Goal: Transaction & Acquisition: Purchase product/service

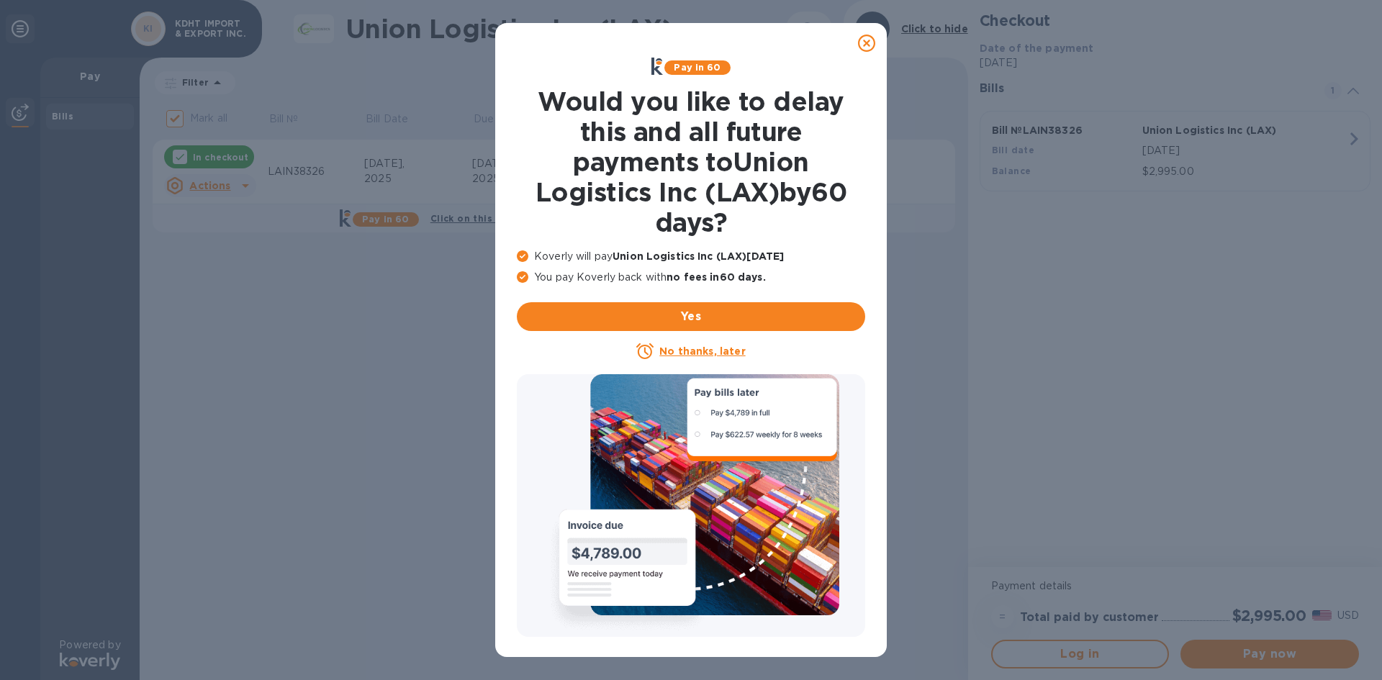
click at [869, 42] on icon at bounding box center [866, 43] width 17 height 17
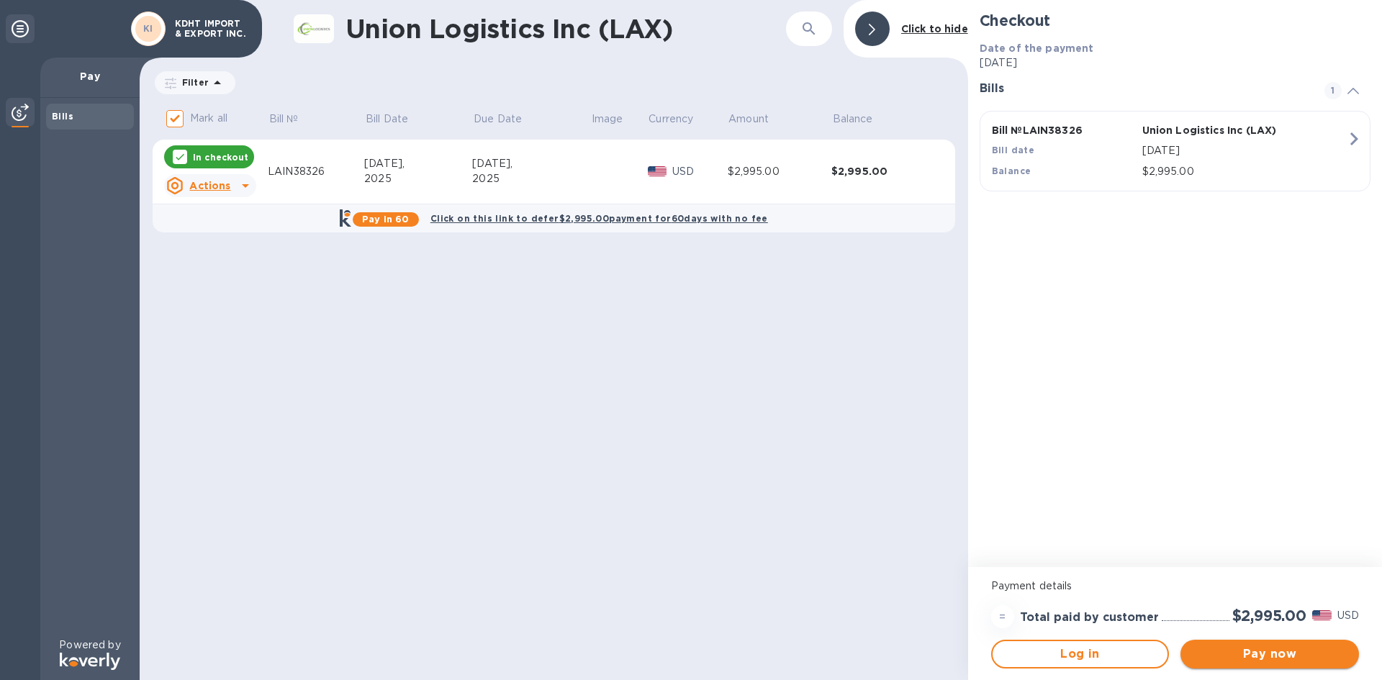
click at [1286, 661] on span "Pay now" at bounding box center [1269, 654] width 155 height 17
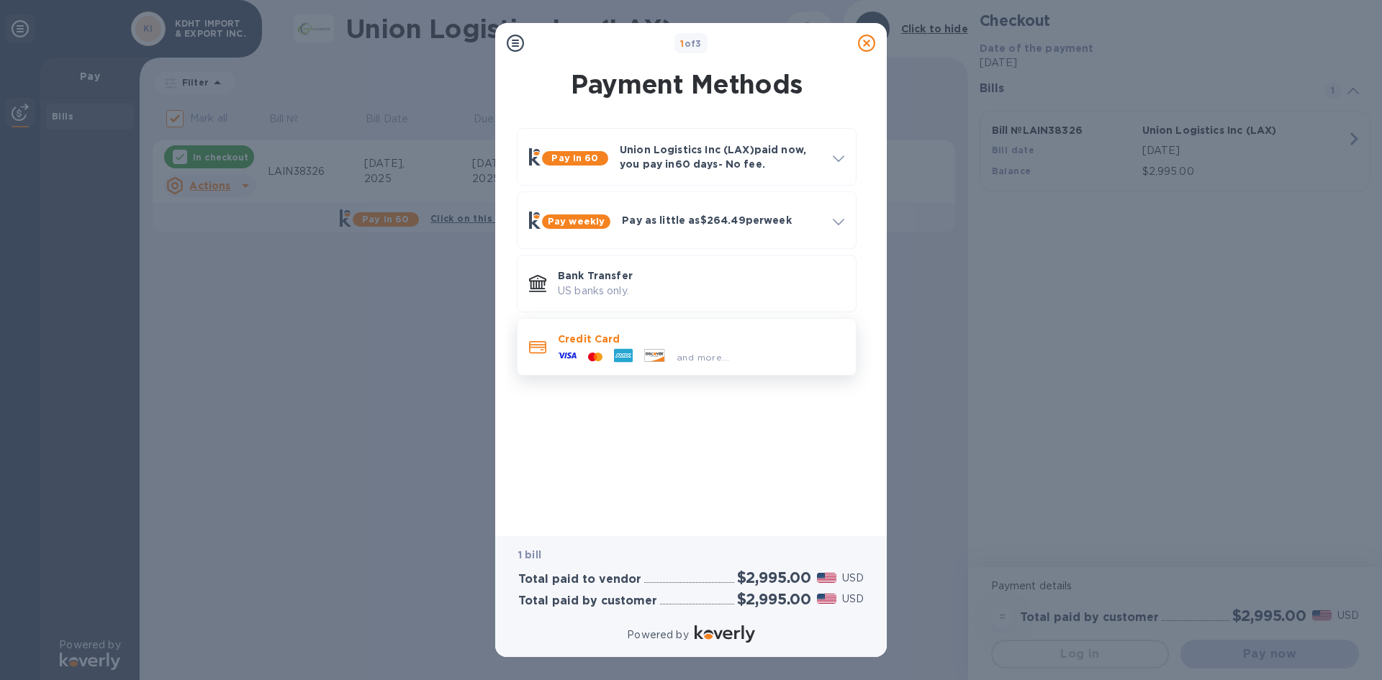
click at [754, 344] on p "Credit Card" at bounding box center [701, 339] width 286 height 14
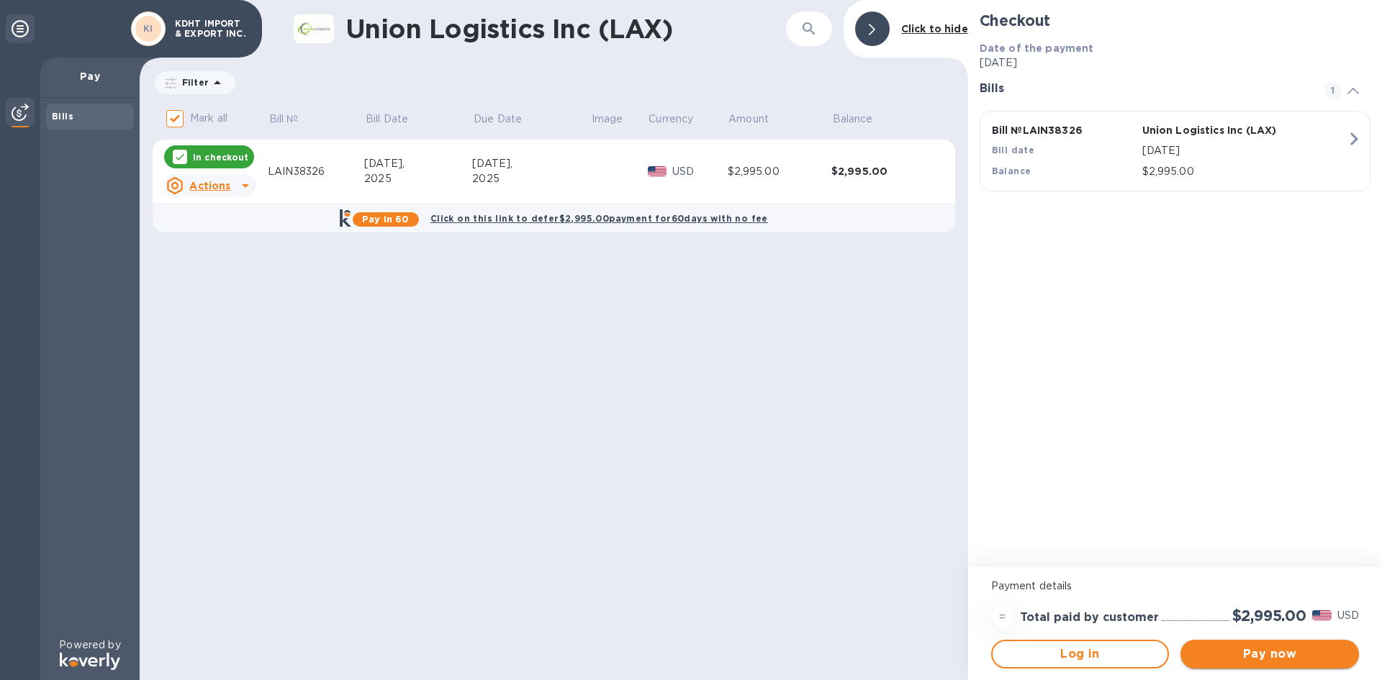
click at [1295, 666] on button "Pay now" at bounding box center [1269, 654] width 178 height 29
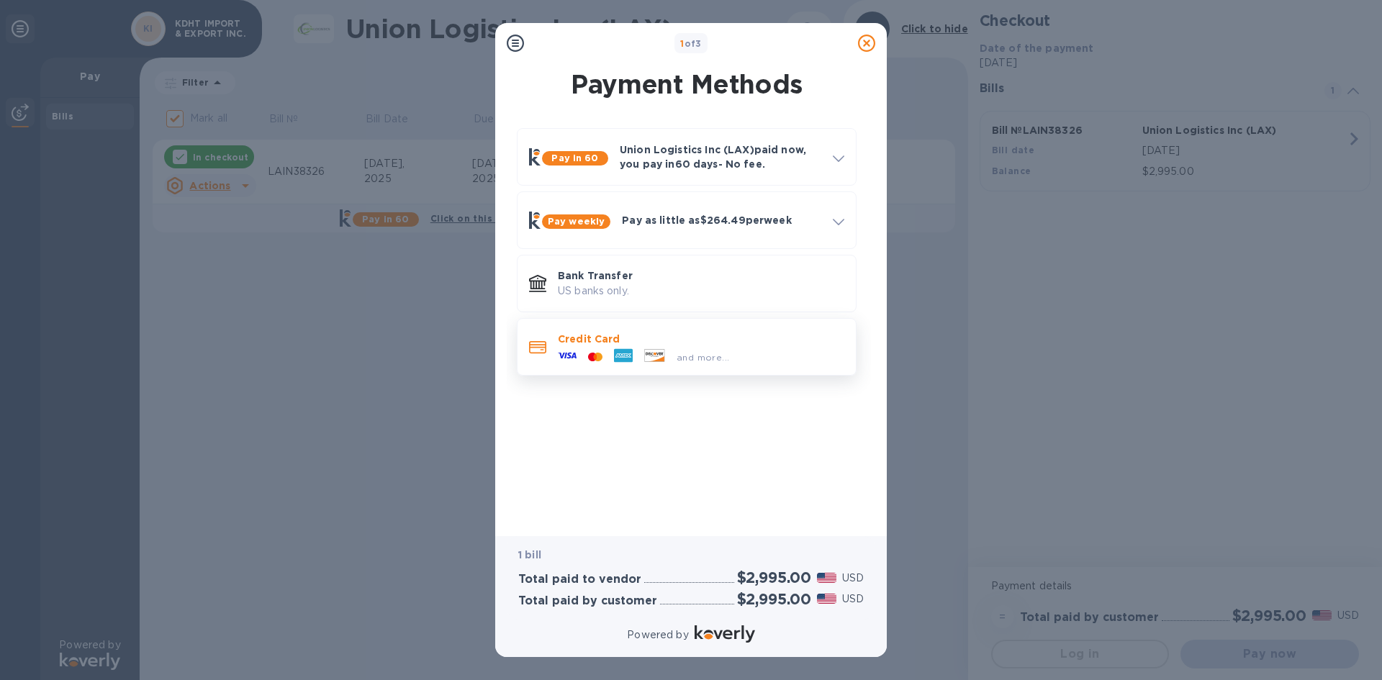
click at [719, 345] on p "Credit Card" at bounding box center [701, 339] width 286 height 14
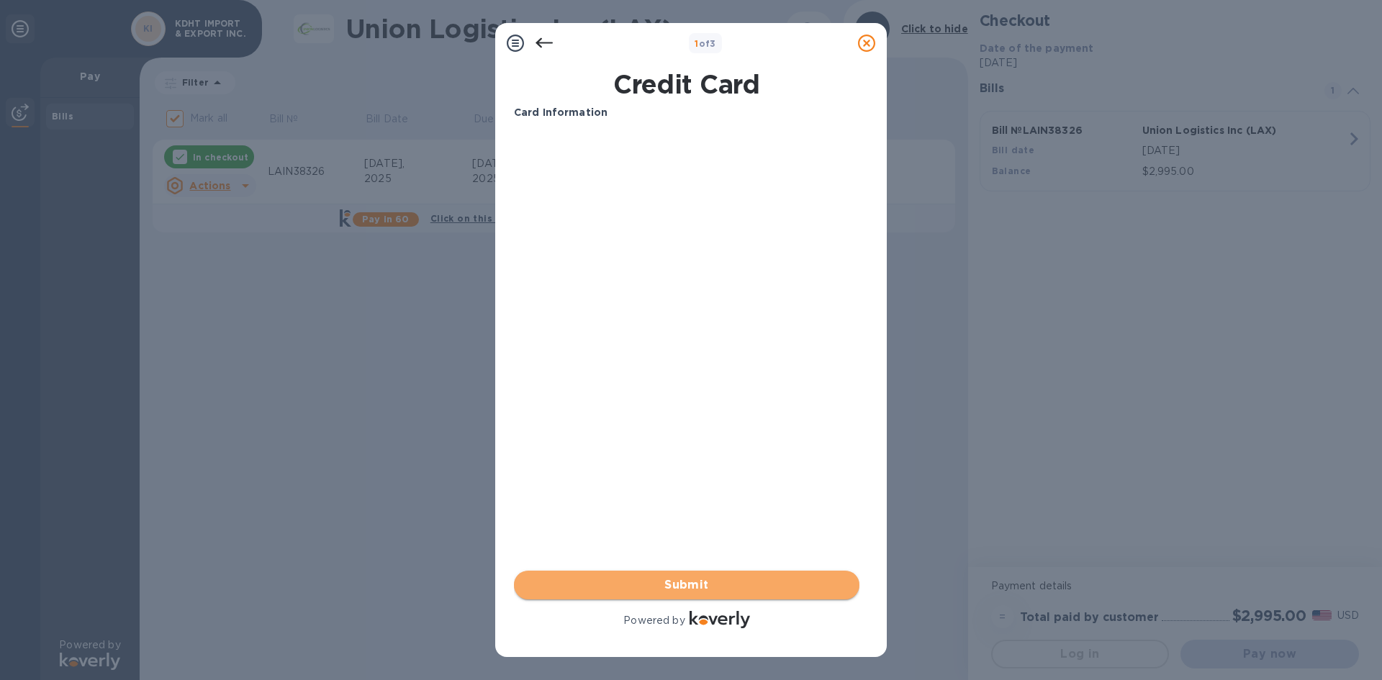
click at [748, 585] on span "Submit" at bounding box center [686, 584] width 322 height 17
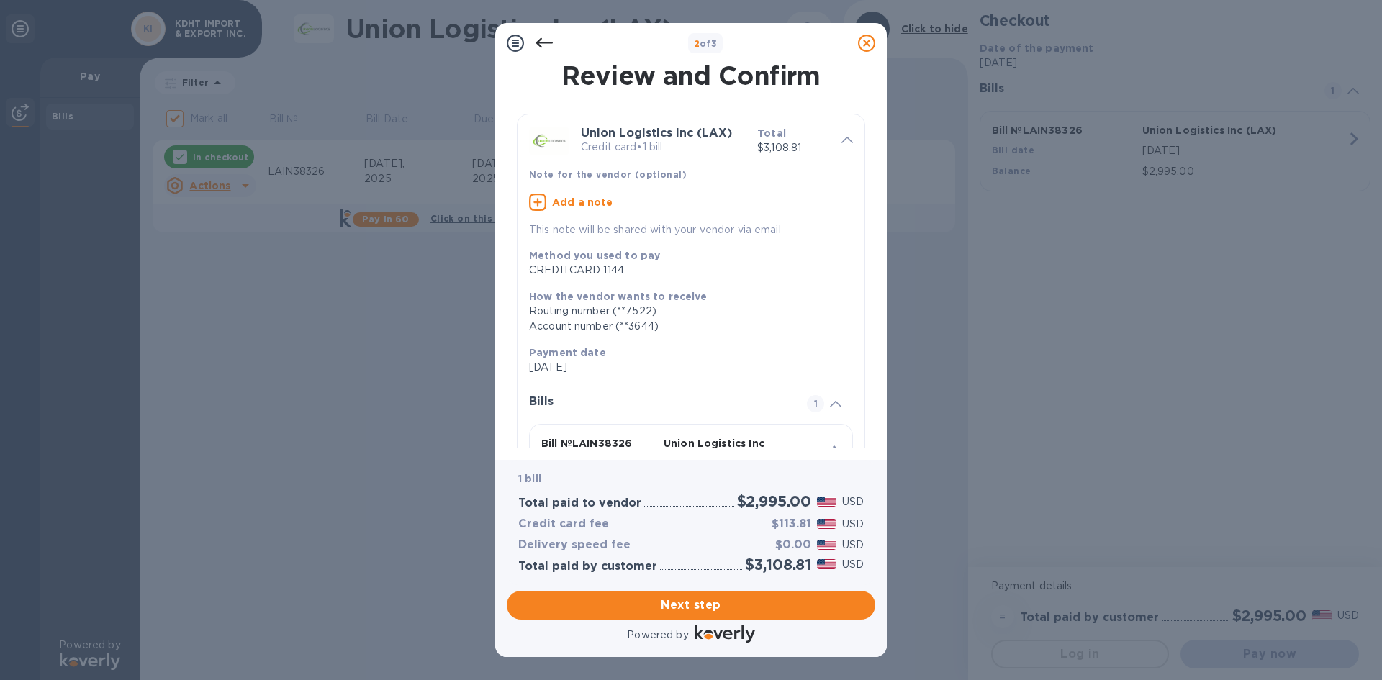
click at [548, 41] on icon at bounding box center [543, 43] width 17 height 17
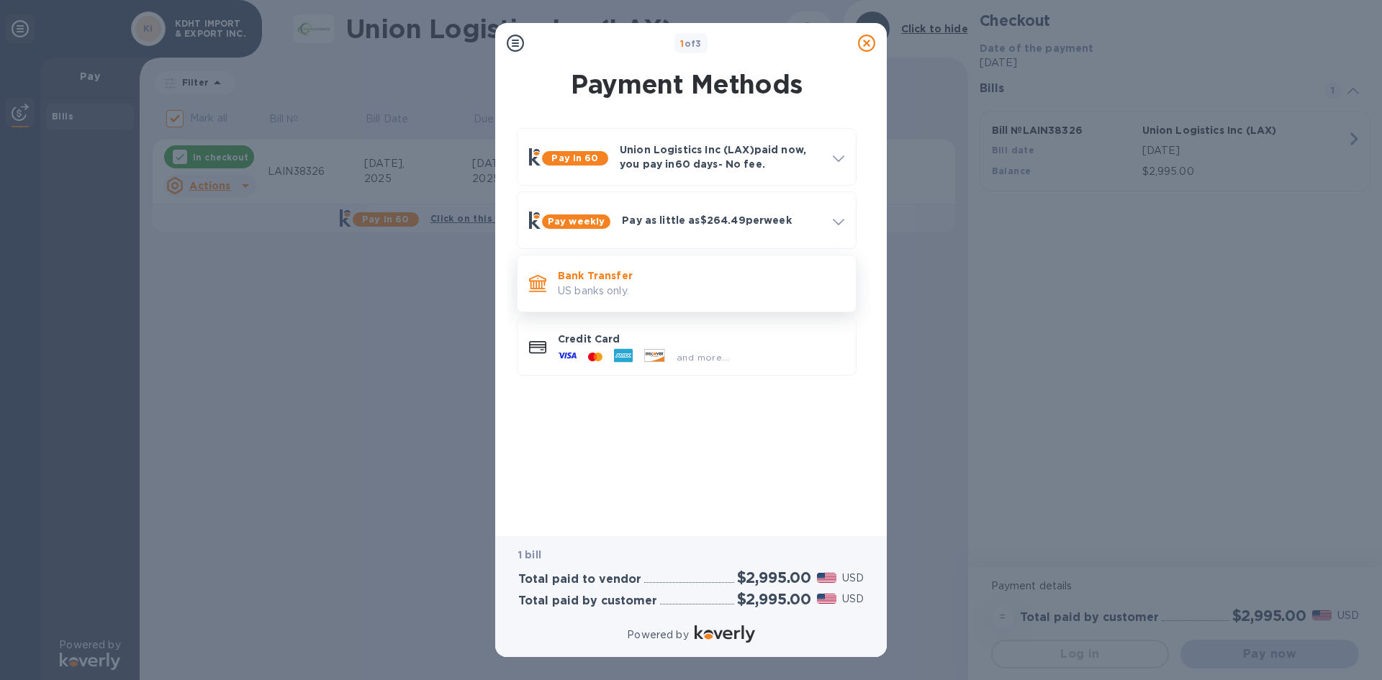
click at [656, 297] on p "US banks only." at bounding box center [701, 291] width 286 height 15
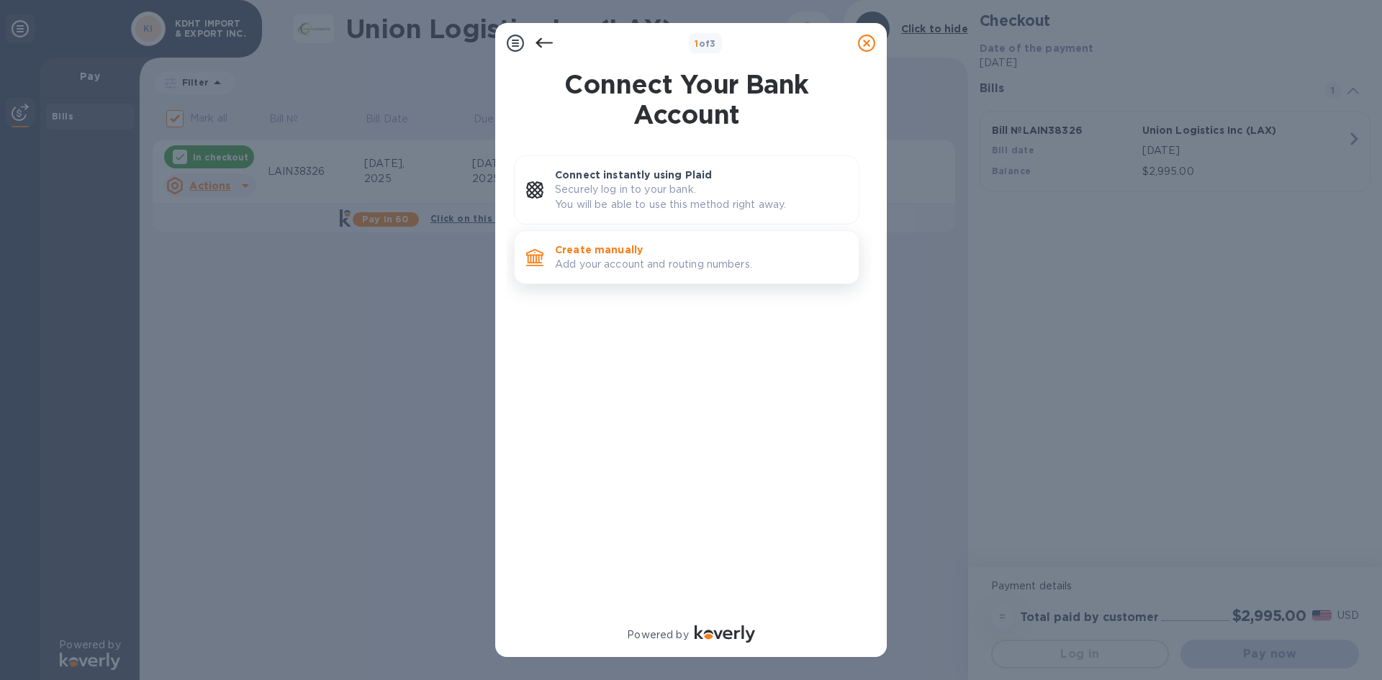
click at [651, 245] on p "Create manually" at bounding box center [701, 250] width 292 height 14
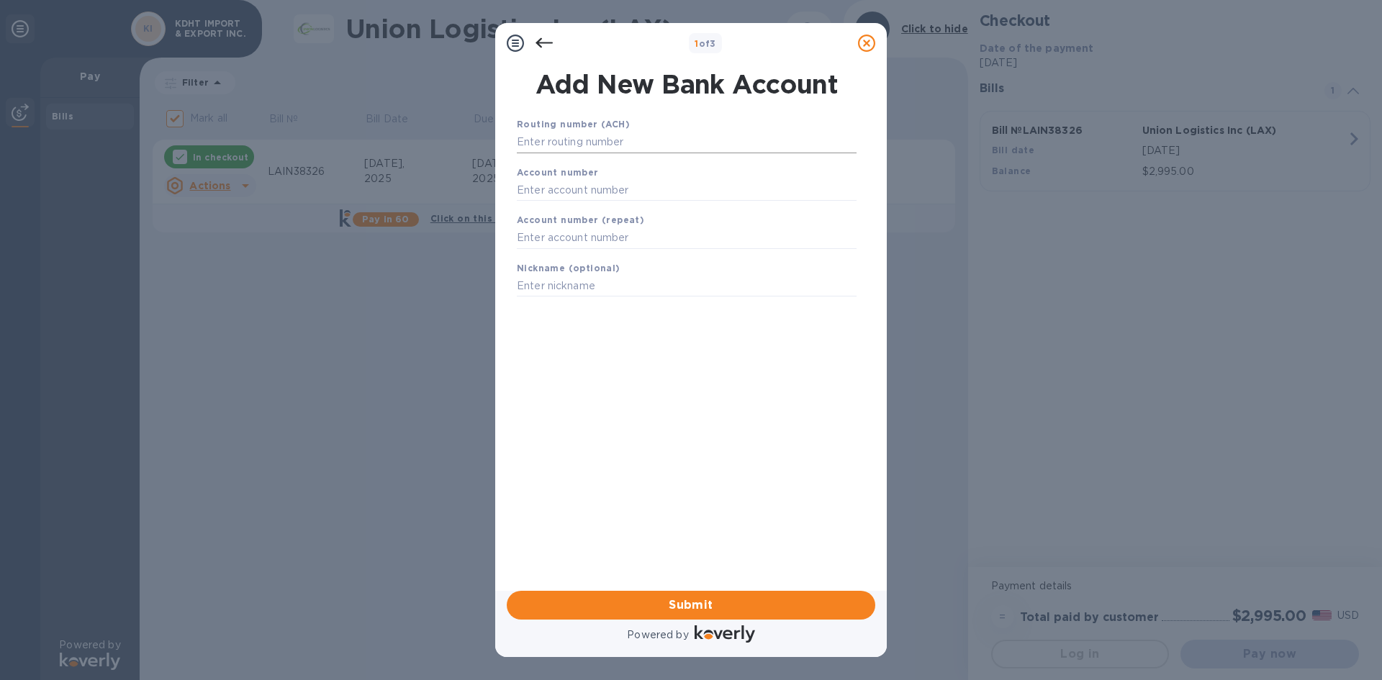
click at [605, 145] on input "text" at bounding box center [687, 143] width 340 height 22
click at [571, 142] on input "text" at bounding box center [687, 143] width 340 height 22
paste input "121000358"
type input "121000358"
click at [580, 212] on input "text" at bounding box center [687, 208] width 340 height 22
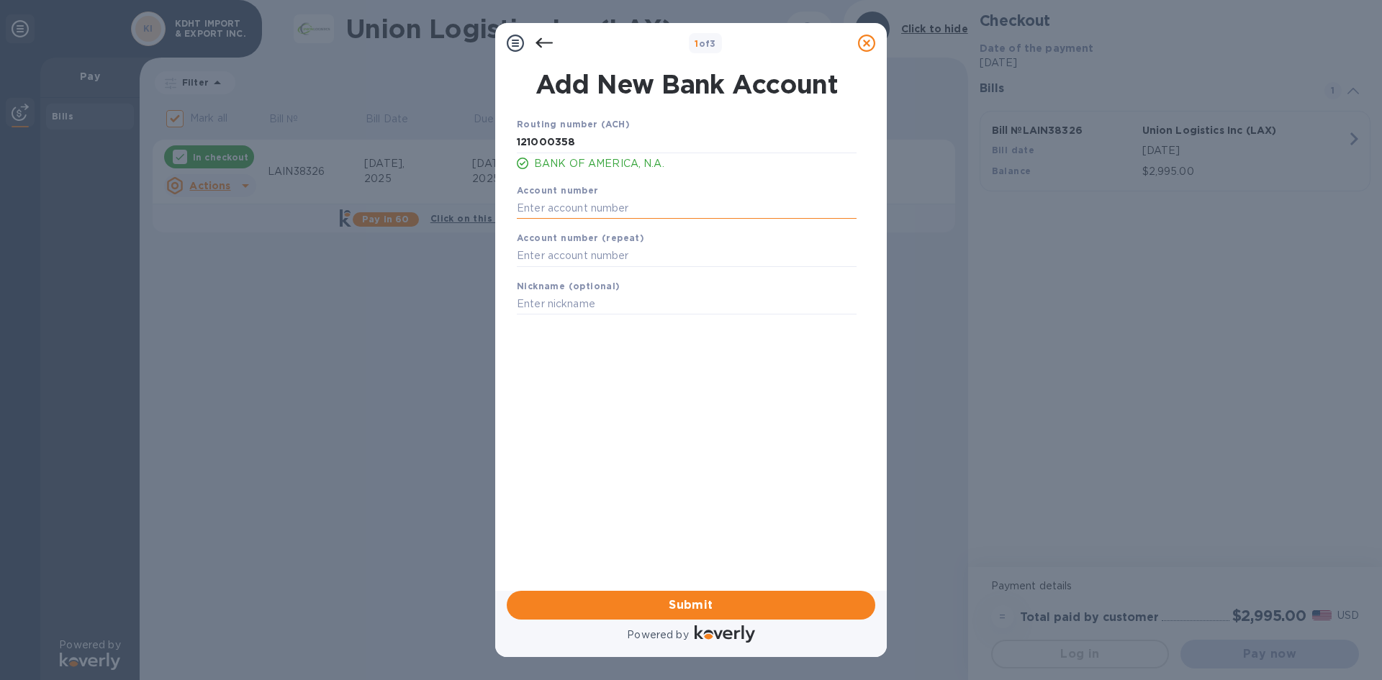
paste input "3251 8032 6774"
type input "3251 8032 6774"
click at [581, 250] on input "text" at bounding box center [687, 256] width 340 height 22
paste input "3251 8032 6774"
type input "3251 8032 6774"
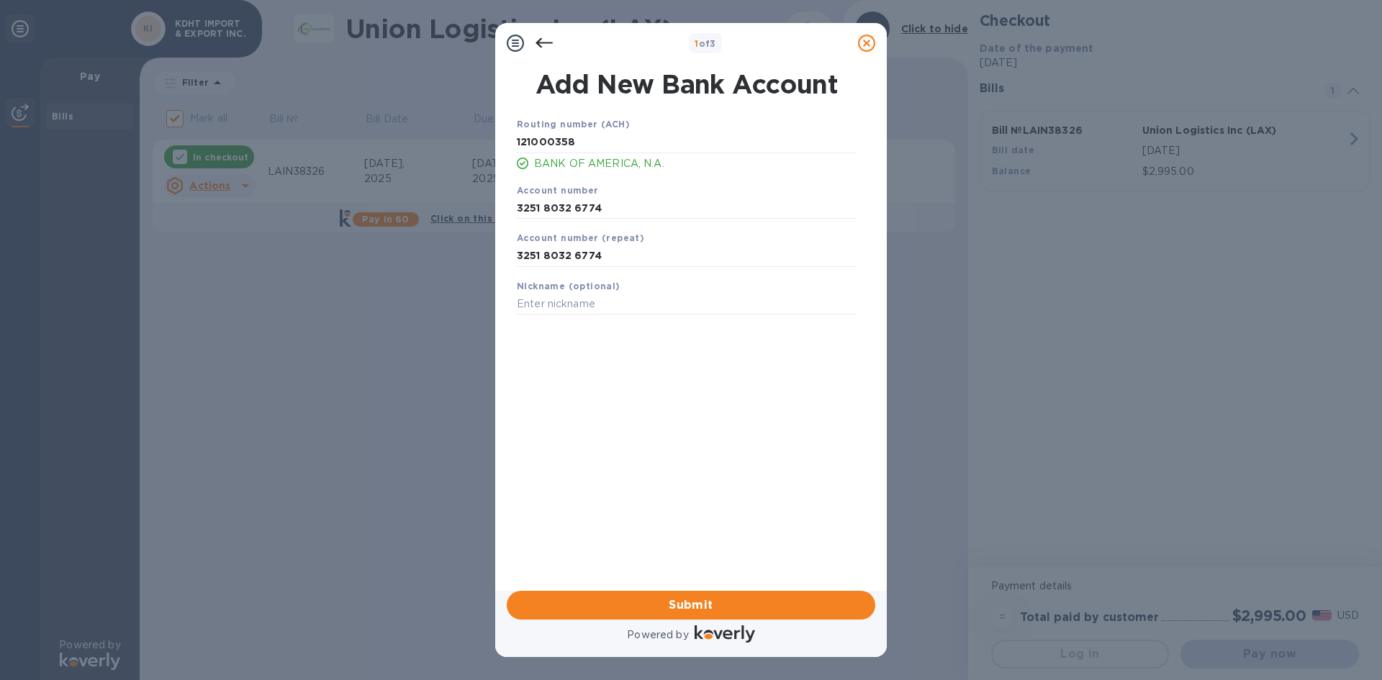
click at [677, 320] on div "Save" at bounding box center [686, 326] width 351 height 12
click at [527, 248] on input "3251 8032 6774" at bounding box center [687, 256] width 340 height 22
click at [567, 302] on input "text" at bounding box center [687, 305] width 340 height 22
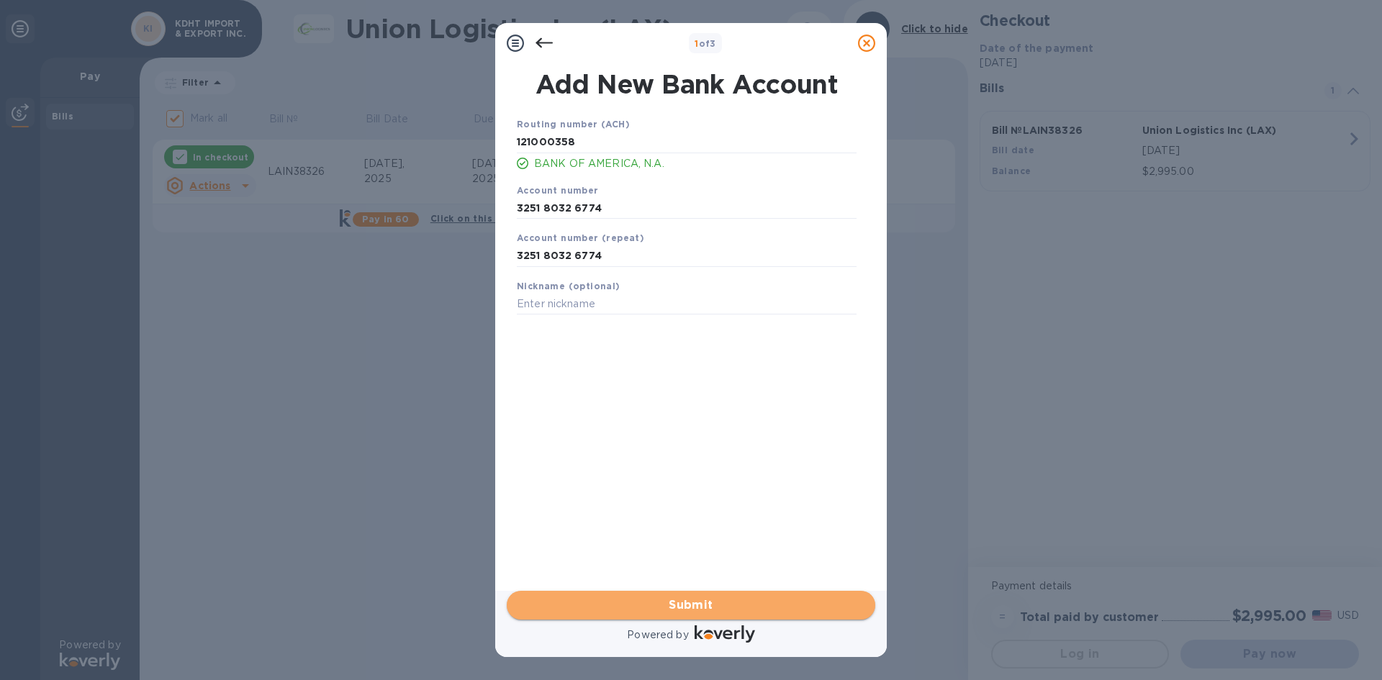
click at [732, 610] on span "Submit" at bounding box center [690, 605] width 345 height 17
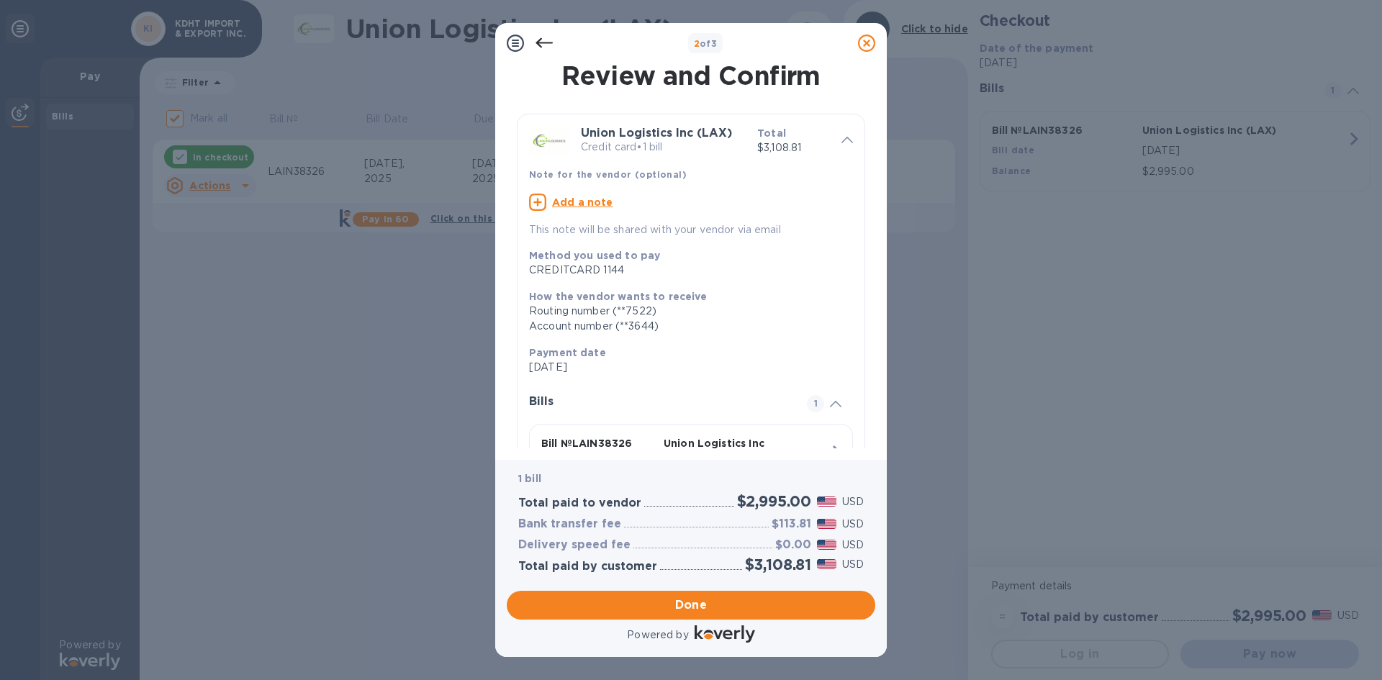
click at [731, 428] on div "Bill № LAIN38326 Union Logistics Inc (LAX) Bill date Aug 13, 2025 Balance $2,99…" at bounding box center [688, 471] width 311 height 88
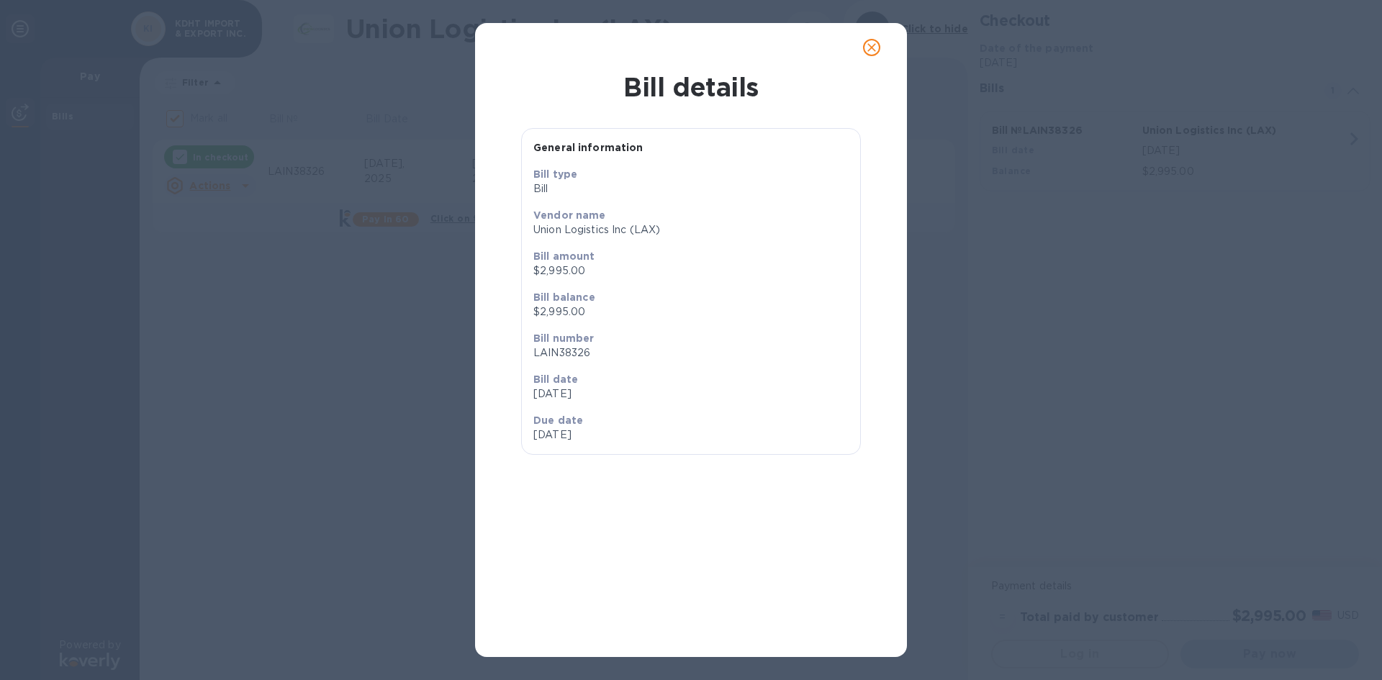
click at [743, 601] on div "General information Bill type Bill Vendor name Union Logistics Inc (LAX) Bill a…" at bounding box center [691, 369] width 409 height 535
drag, startPoint x: 656, startPoint y: 44, endPoint x: 662, endPoint y: 50, distance: 8.7
click at [659, 49] on div at bounding box center [691, 47] width 396 height 35
click at [534, 160] on div "General information" at bounding box center [691, 148] width 338 height 38
click at [540, 213] on b "Vendor name" at bounding box center [569, 215] width 73 height 12
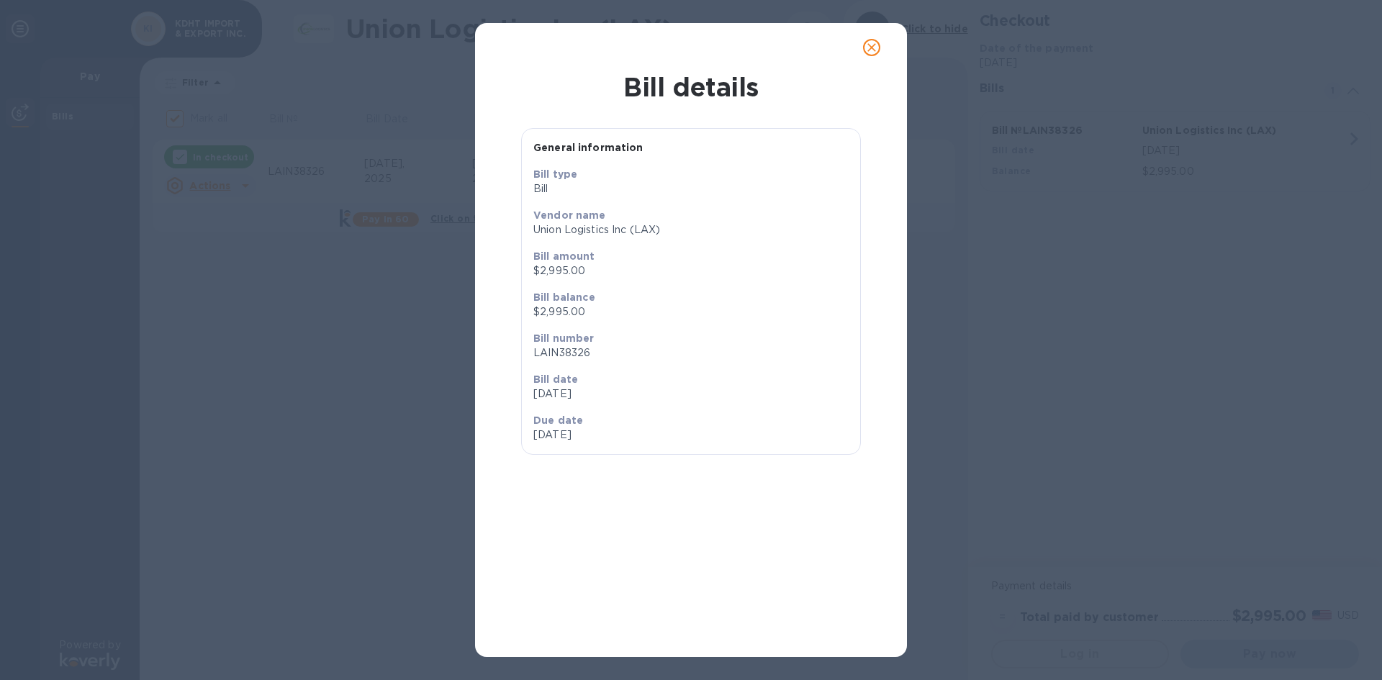
click at [626, 395] on p "Aug 13 2025" at bounding box center [690, 393] width 315 height 15
click at [704, 612] on div "General information Bill type Bill Vendor name Union Logistics Inc (LAX) Bill a…" at bounding box center [691, 369] width 409 height 535
click at [657, 408] on div "Due date Aug 13 2025" at bounding box center [609, 427] width 163 height 41
click at [868, 51] on icon "close" at bounding box center [871, 47] width 9 height 9
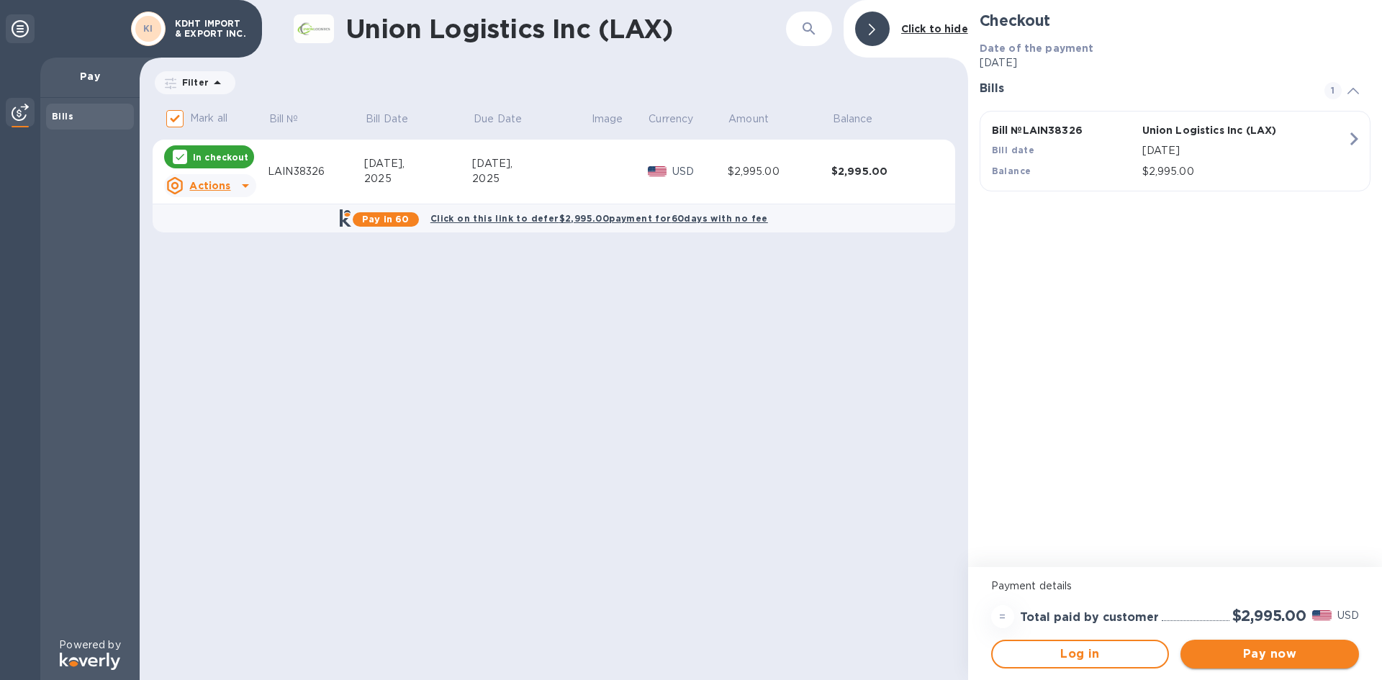
click at [1264, 652] on span "Pay now" at bounding box center [1269, 654] width 155 height 17
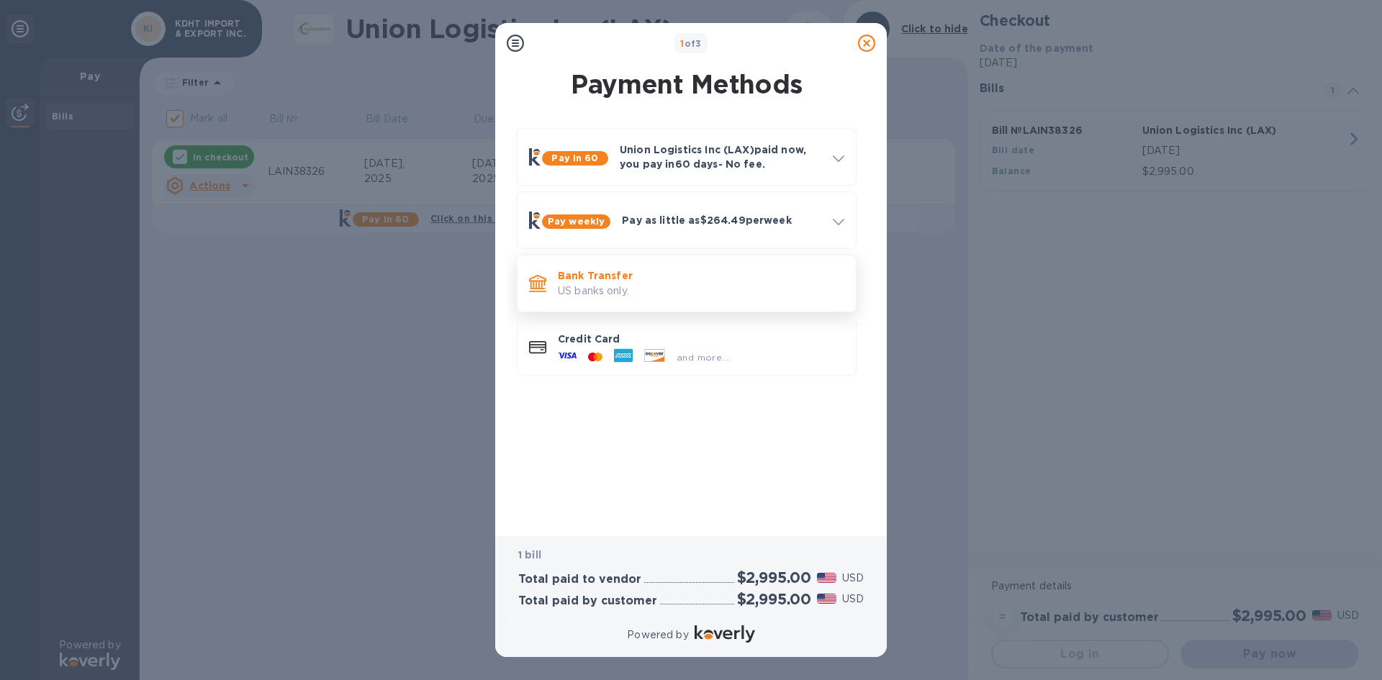
click at [596, 293] on p "US banks only." at bounding box center [701, 291] width 286 height 15
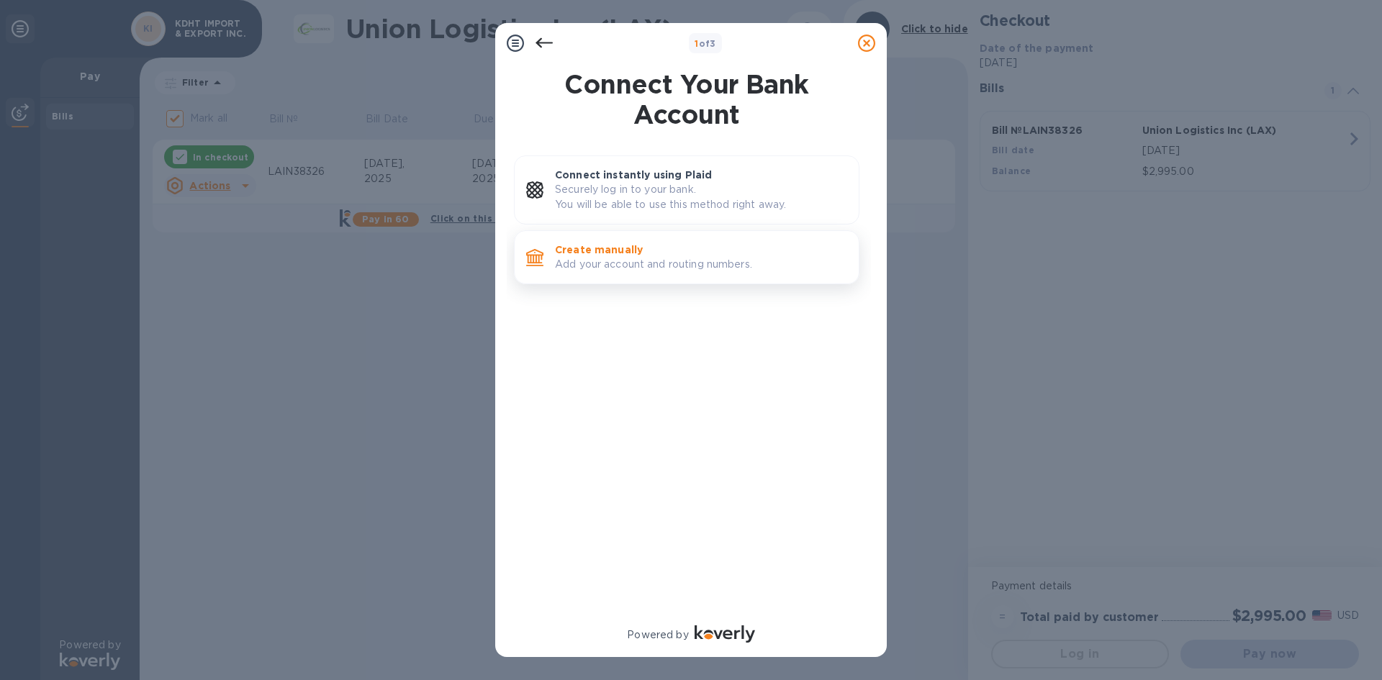
click at [609, 268] on p "Add your account and routing numbers." at bounding box center [701, 264] width 292 height 15
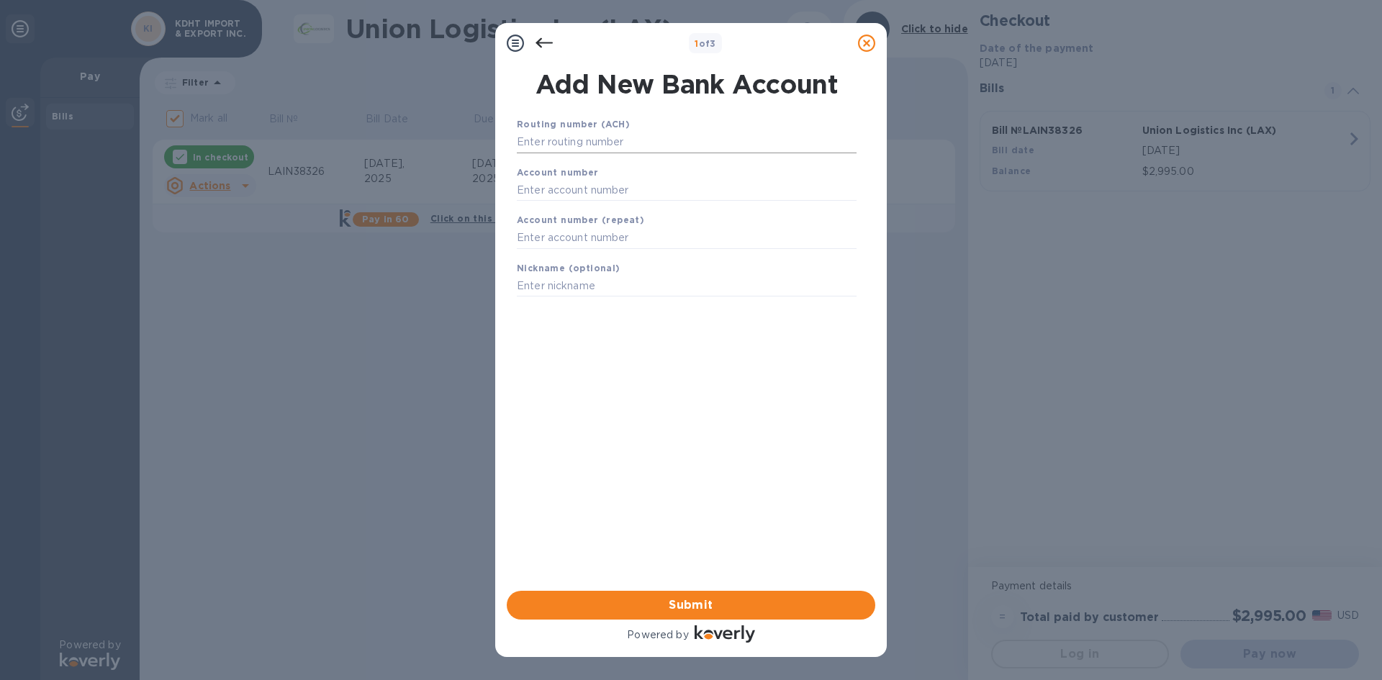
click at [597, 143] on input "text" at bounding box center [687, 143] width 340 height 22
click at [599, 184] on input "text" at bounding box center [687, 190] width 340 height 22
paste input "3251 8032 6774"
type input "3251 8032 6774"
click at [593, 229] on input "text" at bounding box center [687, 238] width 340 height 22
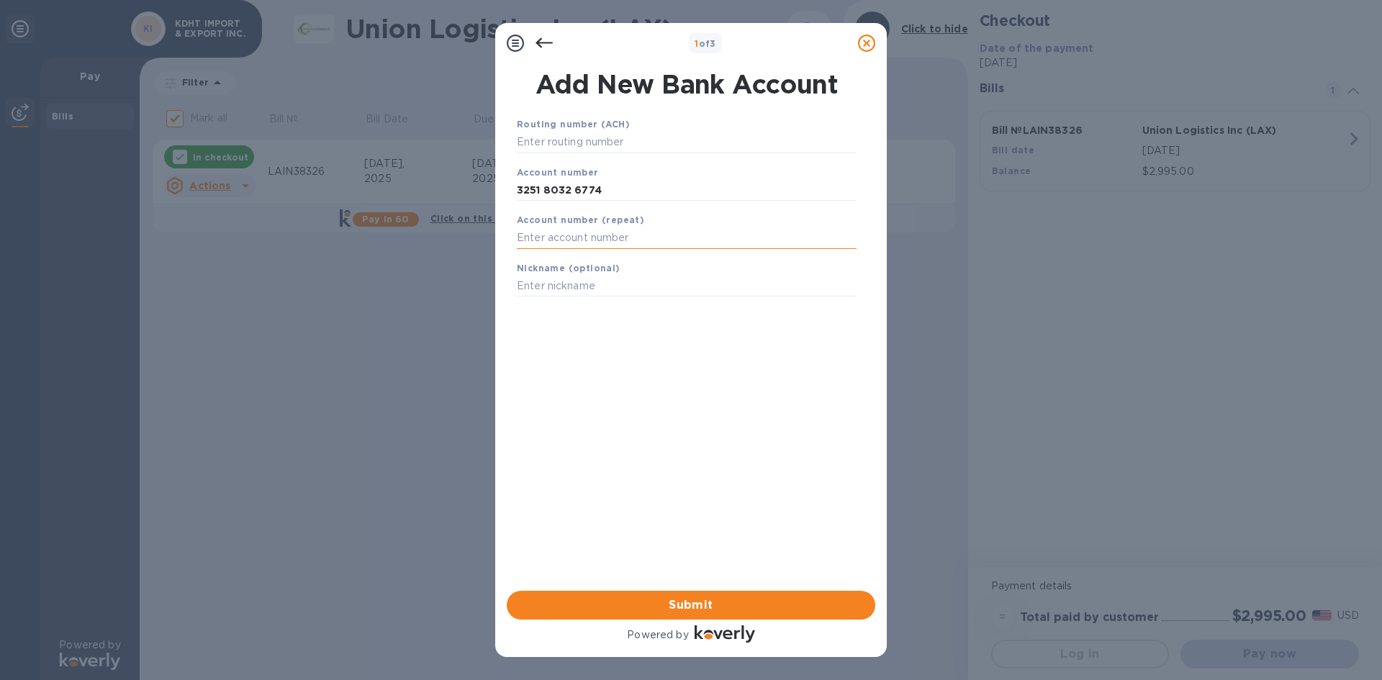
paste input "3251 8032 6774"
type input "3251 8032 6774"
click at [557, 175] on b "Account number" at bounding box center [558, 172] width 82 height 11
click at [551, 154] on div "Routing number (ACH)" at bounding box center [686, 135] width 351 height 48
click at [548, 145] on input "text" at bounding box center [687, 143] width 340 height 22
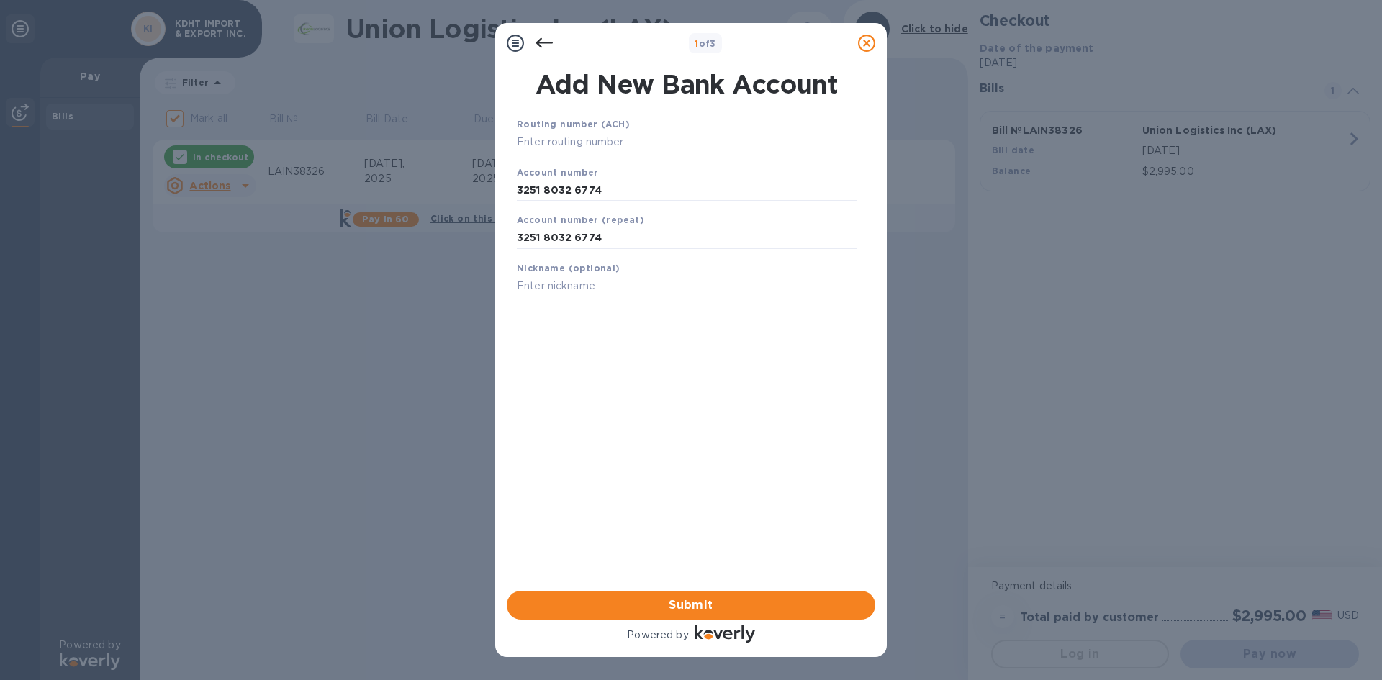
paste input "121000358"
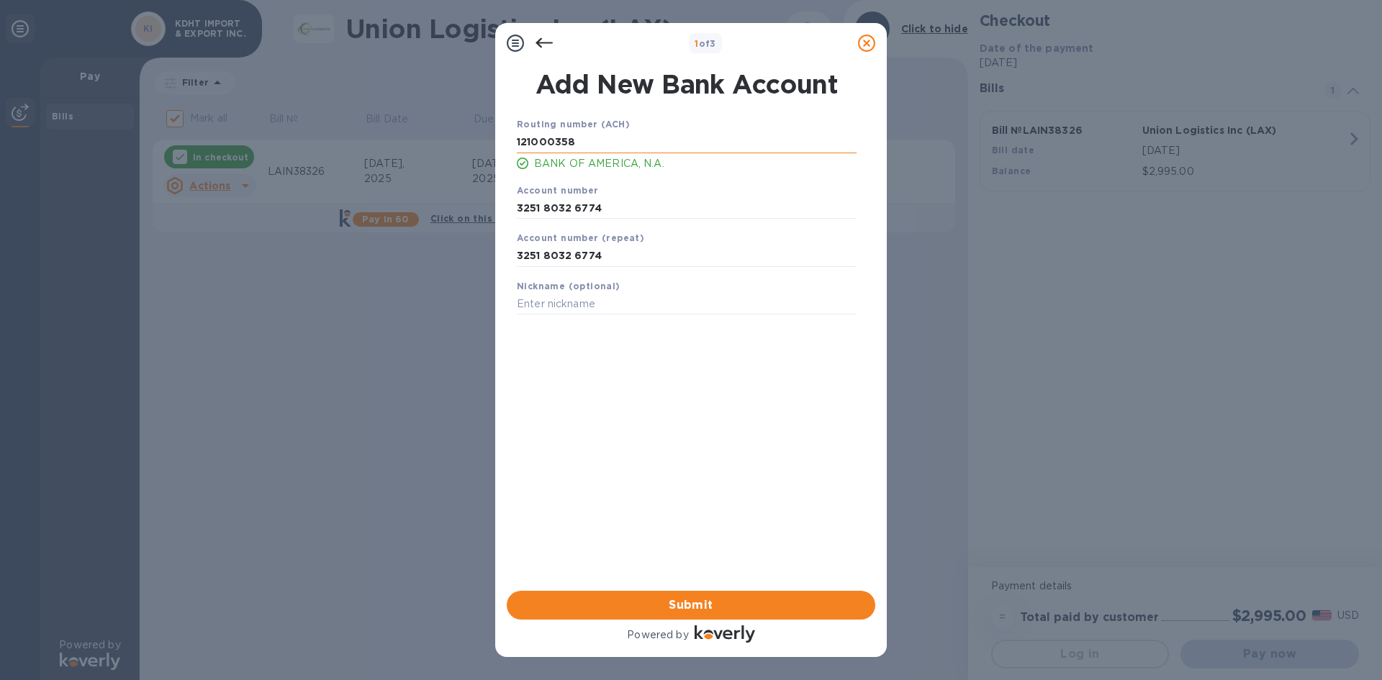
click at [586, 137] on input "121000358" at bounding box center [687, 143] width 340 height 22
type input "121000358"
click at [679, 433] on div "Routing number (ACH) 121000358 BANK OF AMERICA, N.A. Account number 3251 8032 6…" at bounding box center [686, 335] width 368 height 460
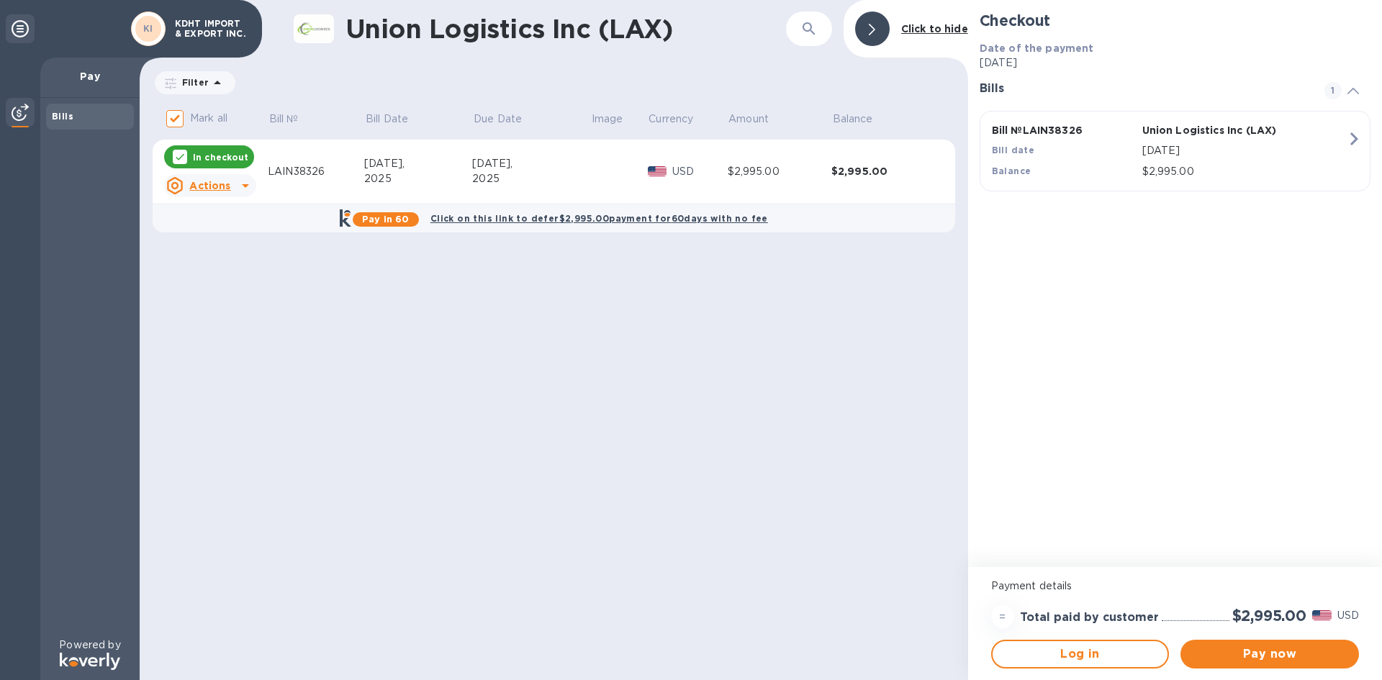
click at [872, 42] on div at bounding box center [872, 29] width 35 height 35
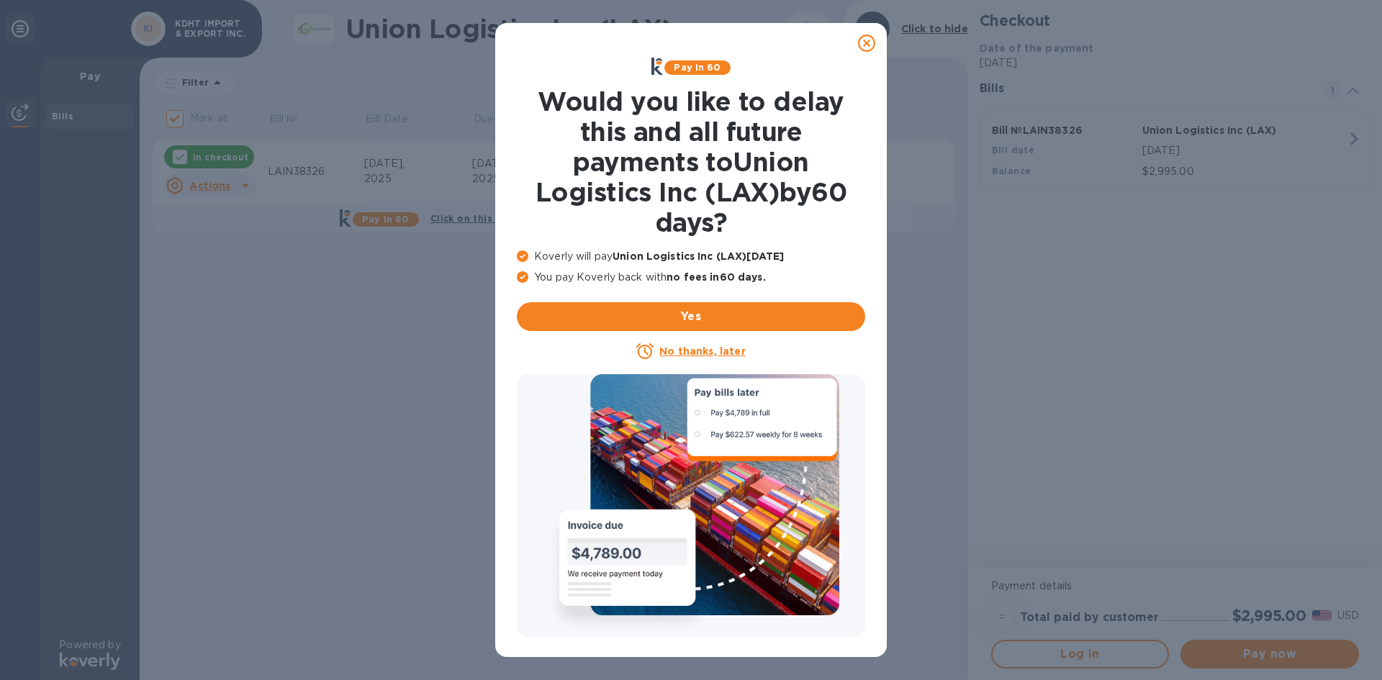
click at [861, 47] on icon at bounding box center [866, 43] width 17 height 17
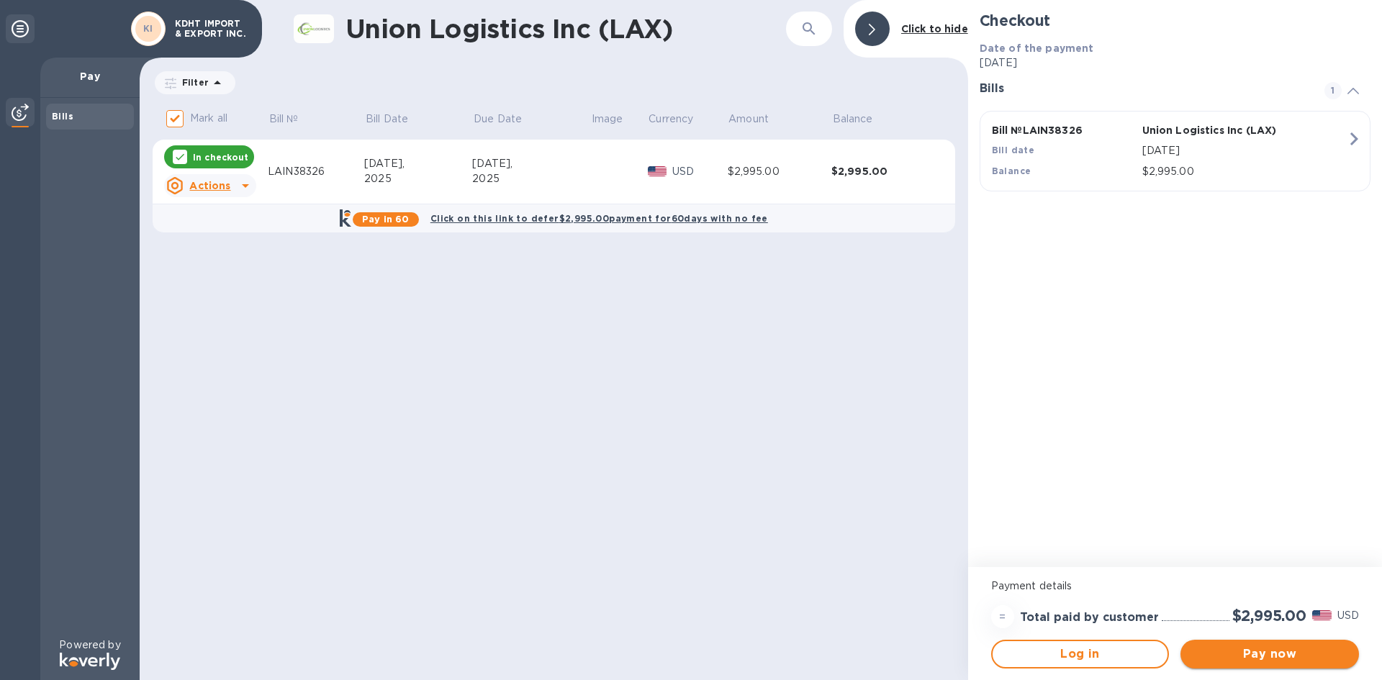
click at [1248, 652] on span "Pay now" at bounding box center [1269, 654] width 155 height 17
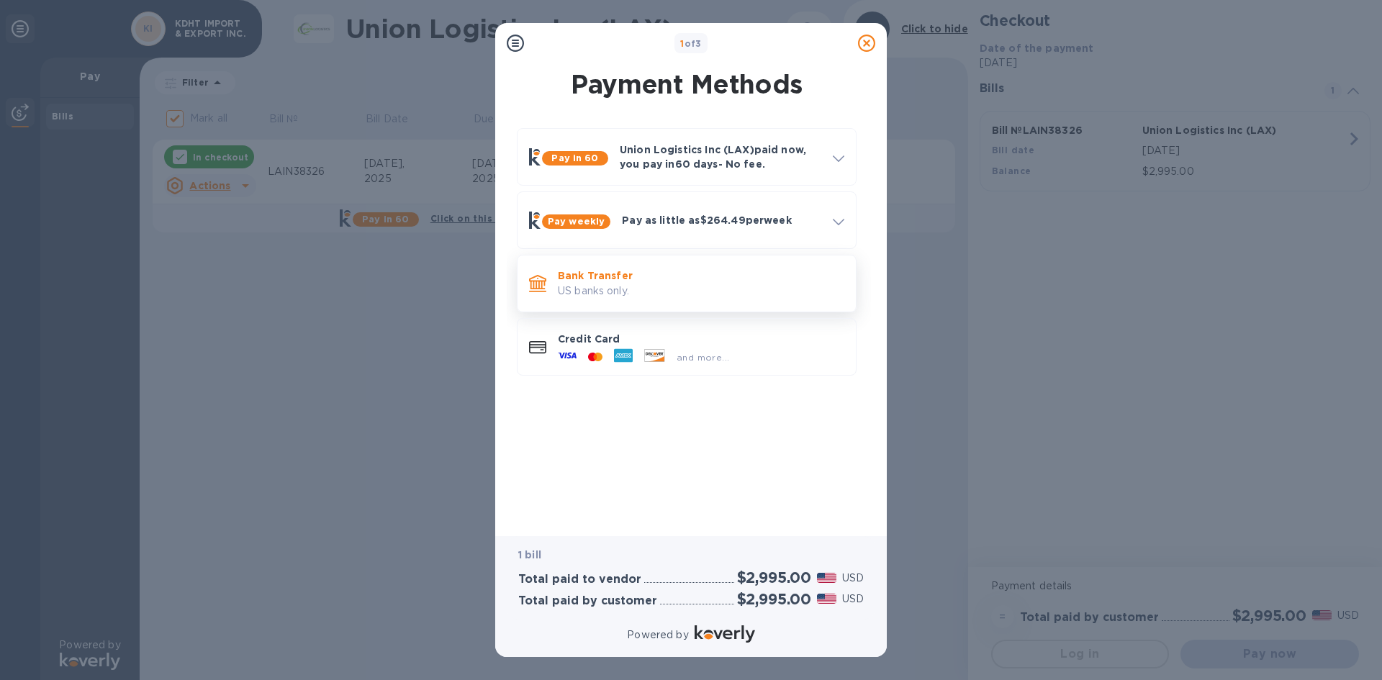
click at [750, 293] on p "US banks only." at bounding box center [701, 291] width 286 height 15
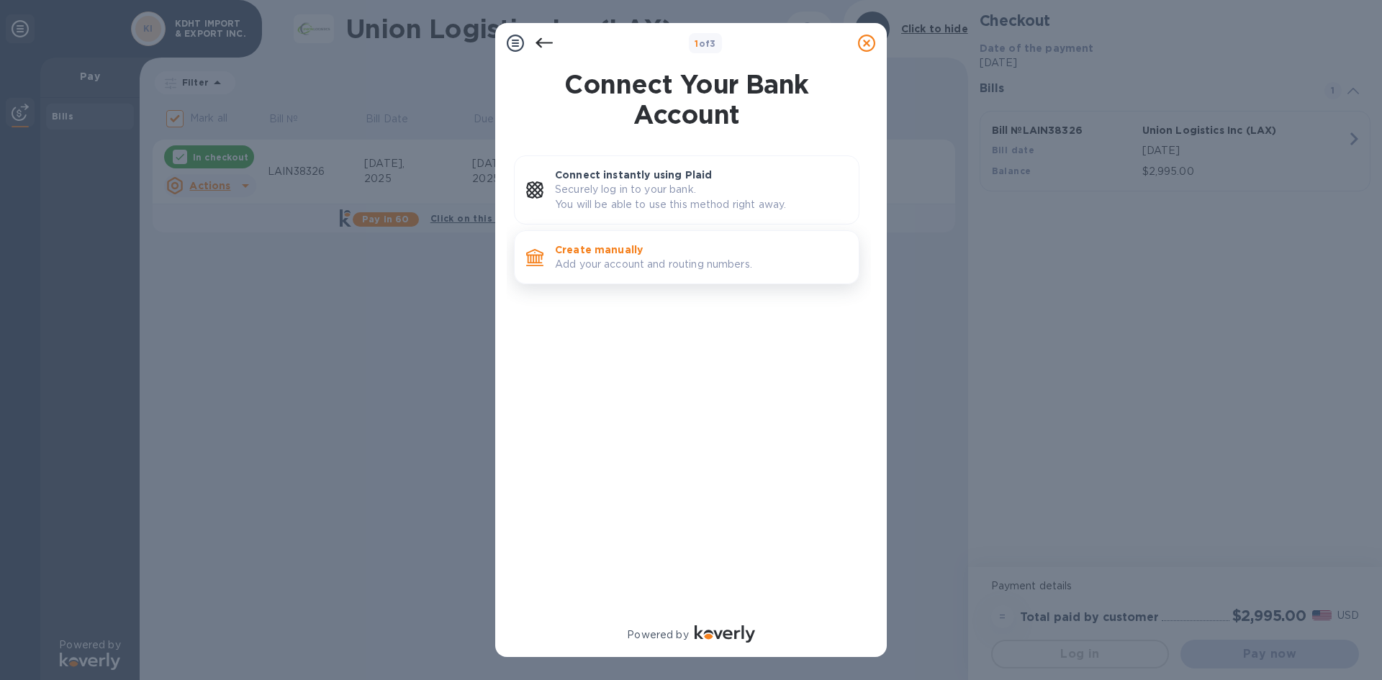
click at [700, 248] on p "Create manually" at bounding box center [701, 250] width 292 height 14
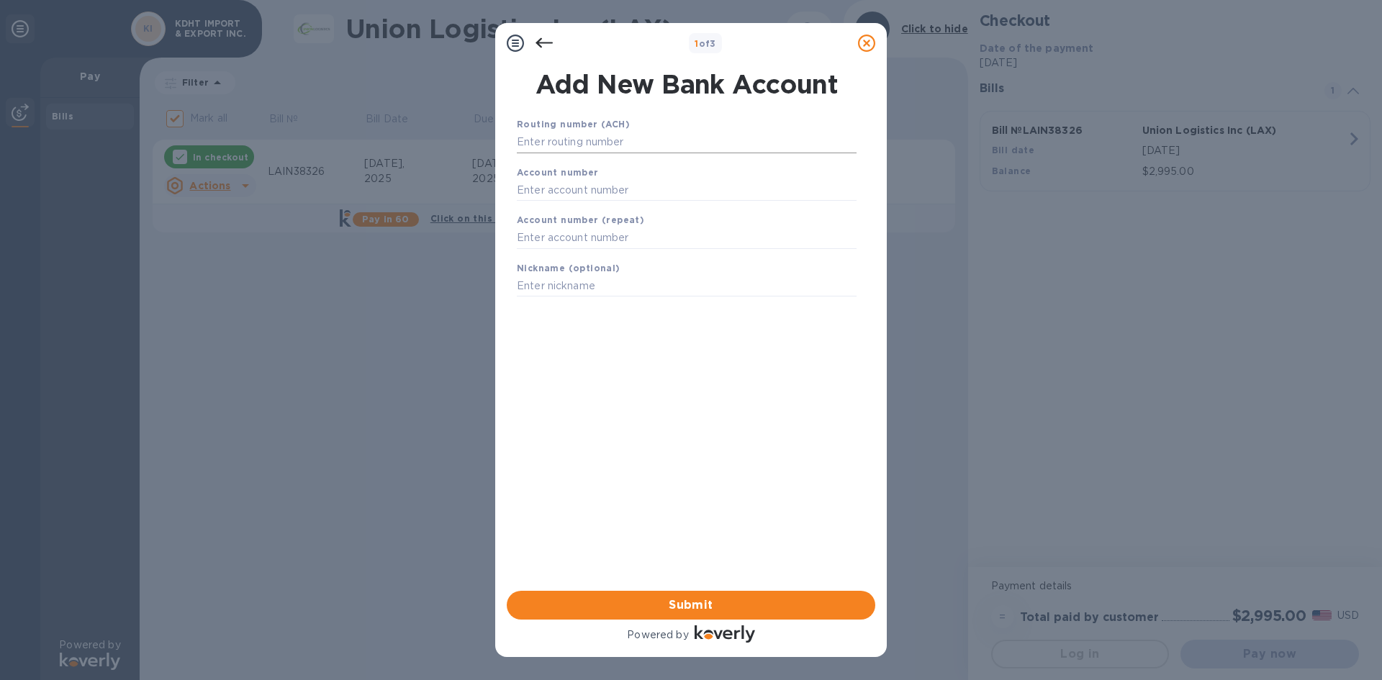
click at [640, 142] on input "text" at bounding box center [687, 143] width 340 height 22
paste input "121000358"
type input "121000358"
click at [676, 216] on input "text" at bounding box center [687, 208] width 340 height 22
paste input "3251 8032 6774"
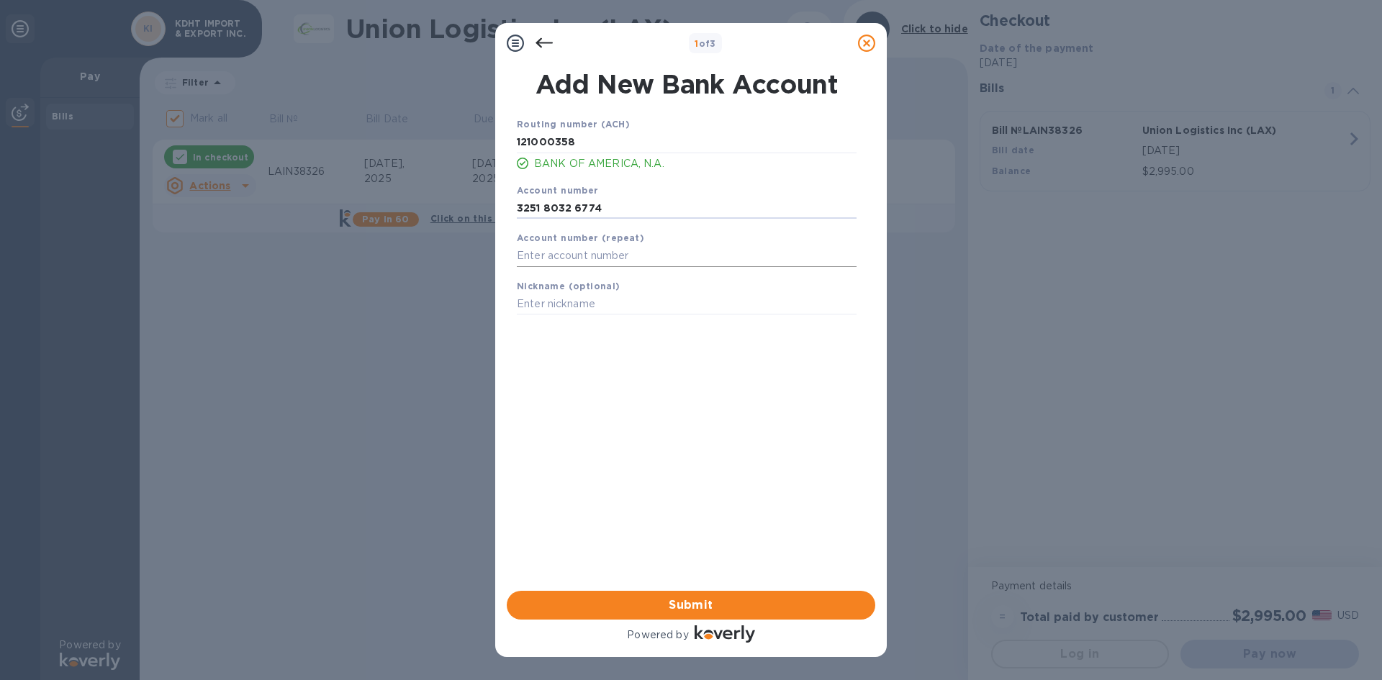
type input "3251 8032 6774"
click at [635, 253] on input "text" at bounding box center [687, 256] width 340 height 22
paste input "3251 8032 6774"
type input "3251 8032 6774"
click at [756, 600] on span "Submit" at bounding box center [690, 605] width 345 height 17
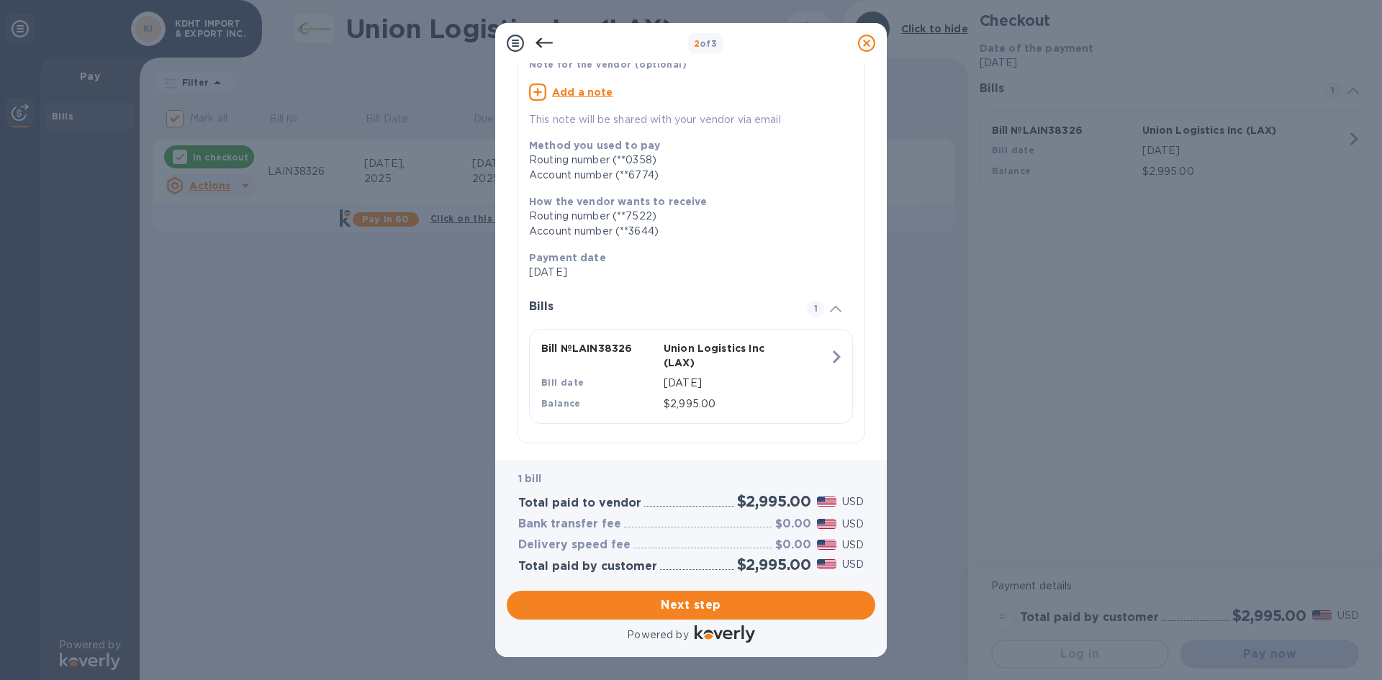
scroll to position [122, 0]
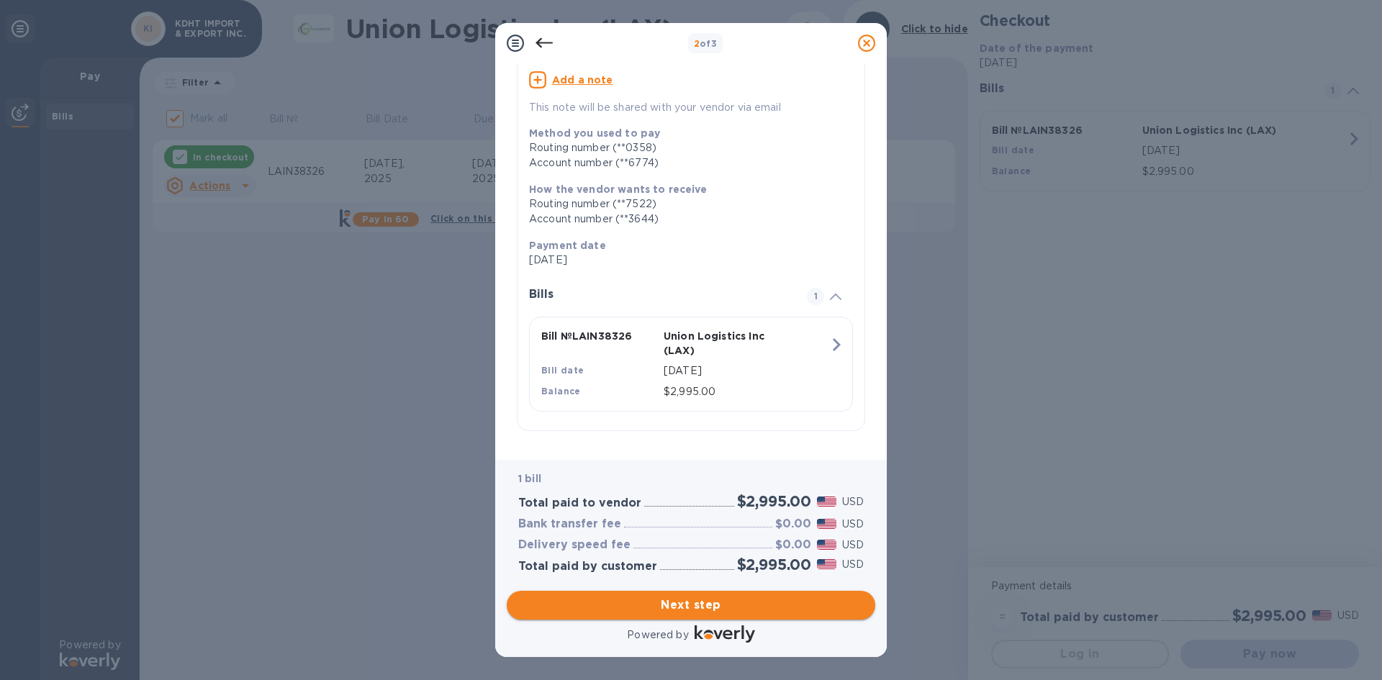
click at [805, 608] on span "Next step" at bounding box center [690, 605] width 345 height 17
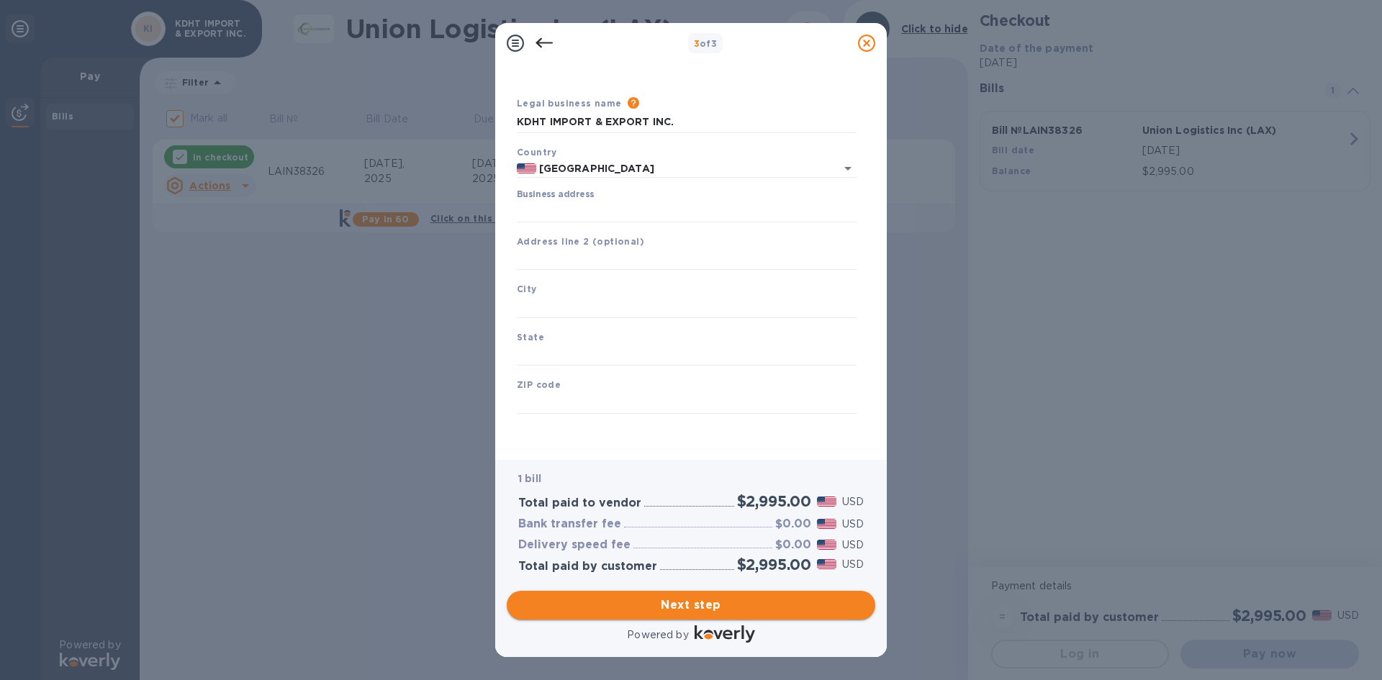
scroll to position [24, 0]
click at [780, 123] on input "KDHT IMPORT & EXPORT INC." at bounding box center [687, 123] width 340 height 22
click at [765, 46] on div "3 of 3" at bounding box center [705, 43] width 294 height 21
click at [625, 206] on input "Business address" at bounding box center [687, 212] width 340 height 22
paste input "[STREET_ADDRESS]"
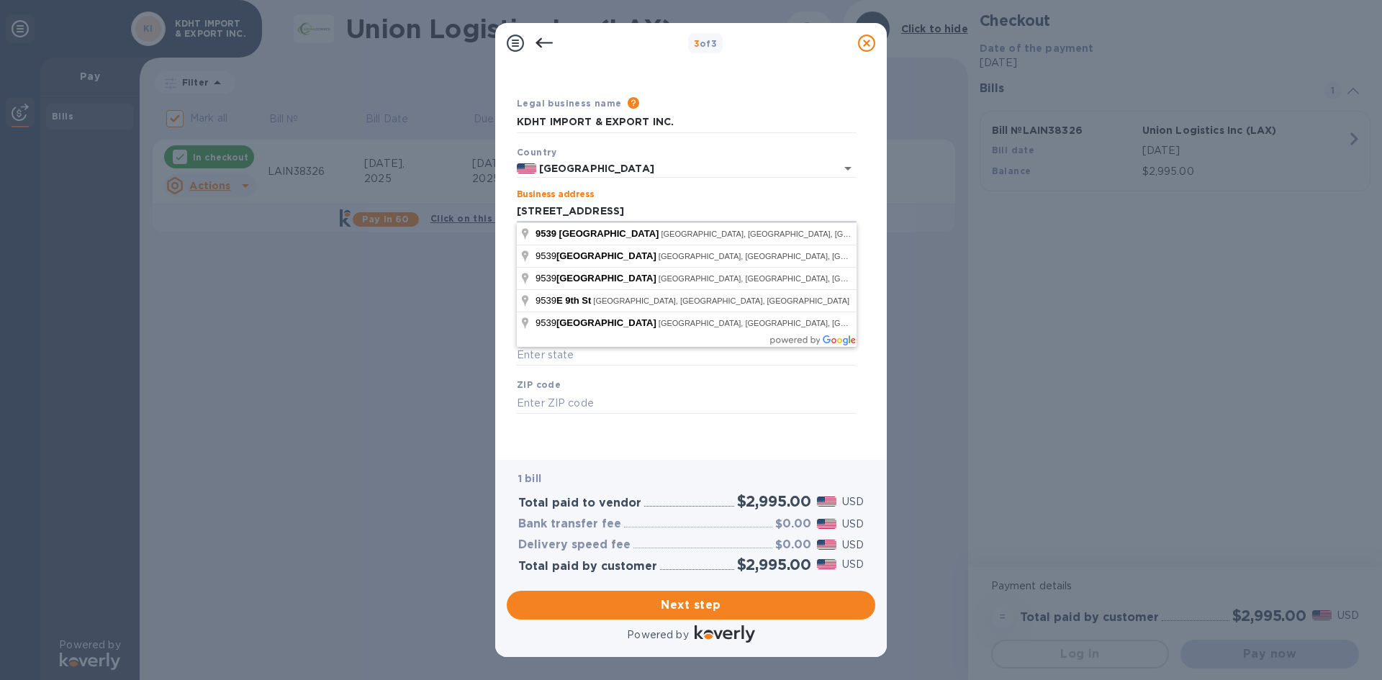
type input "[STREET_ADDRESS]"
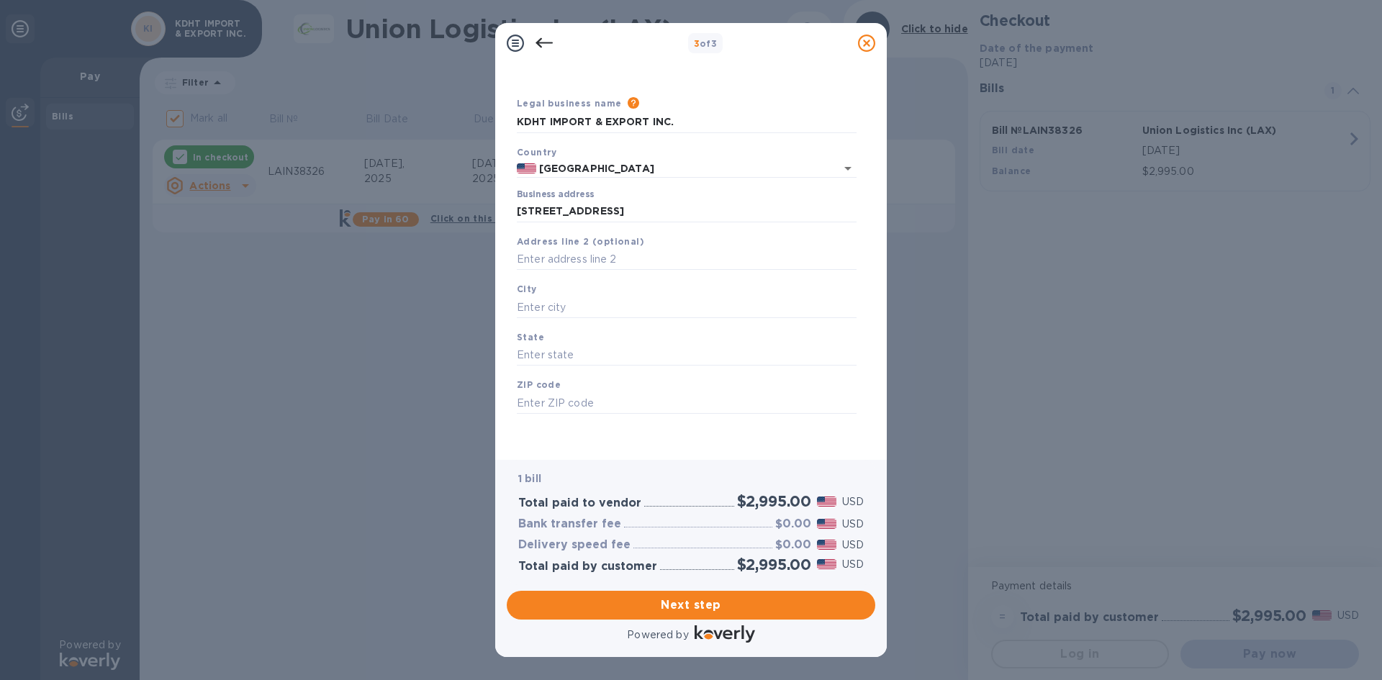
click at [760, 60] on div "3 of 3" at bounding box center [691, 43] width 392 height 40
click at [573, 255] on input "text" at bounding box center [687, 260] width 340 height 22
paste input "[GEOGRAPHIC_DATA]"
type input "[GEOGRAPHIC_DATA]"
click at [548, 302] on input "text" at bounding box center [687, 308] width 340 height 22
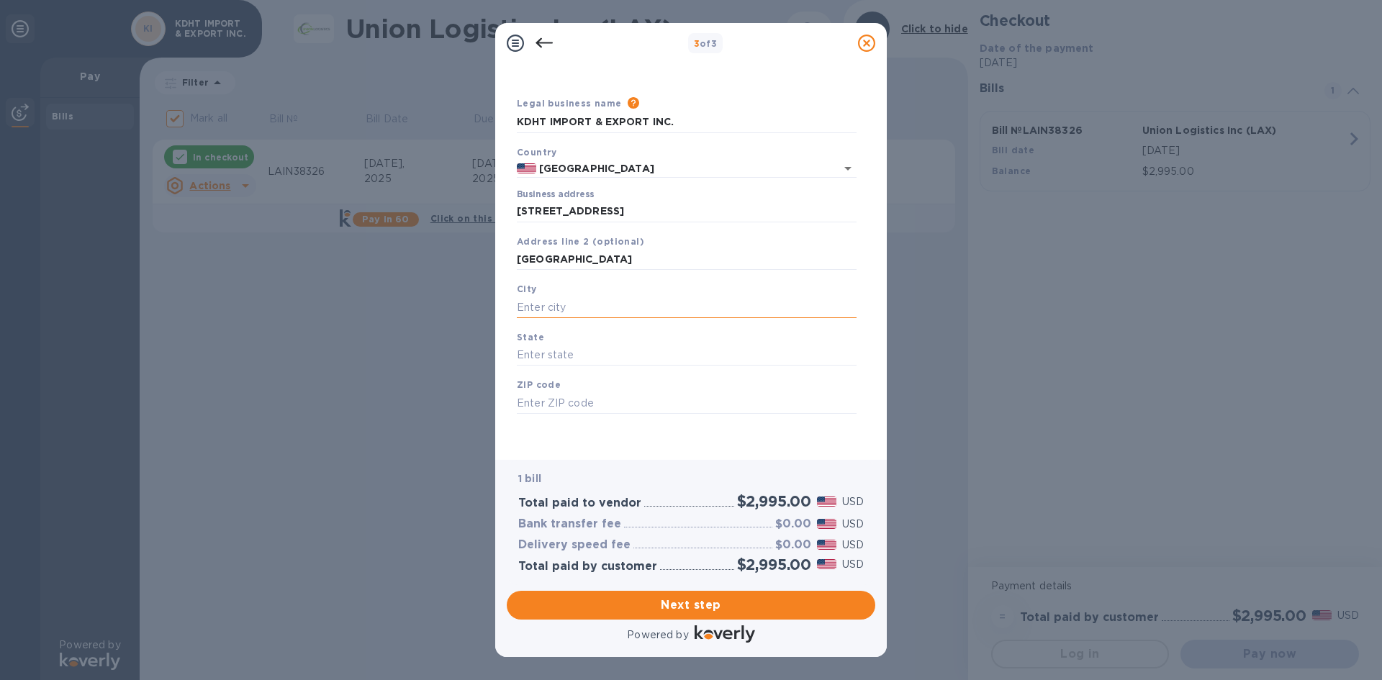
paste input "[GEOGRAPHIC_DATA]"
type input "[GEOGRAPHIC_DATA]"
drag, startPoint x: 623, startPoint y: 261, endPoint x: 510, endPoint y: 263, distance: 112.3
click at [510, 263] on div "Business Information Legal business name Please provide the legal name that app…" at bounding box center [691, 255] width 368 height 385
click at [616, 350] on input "text" at bounding box center [687, 356] width 340 height 22
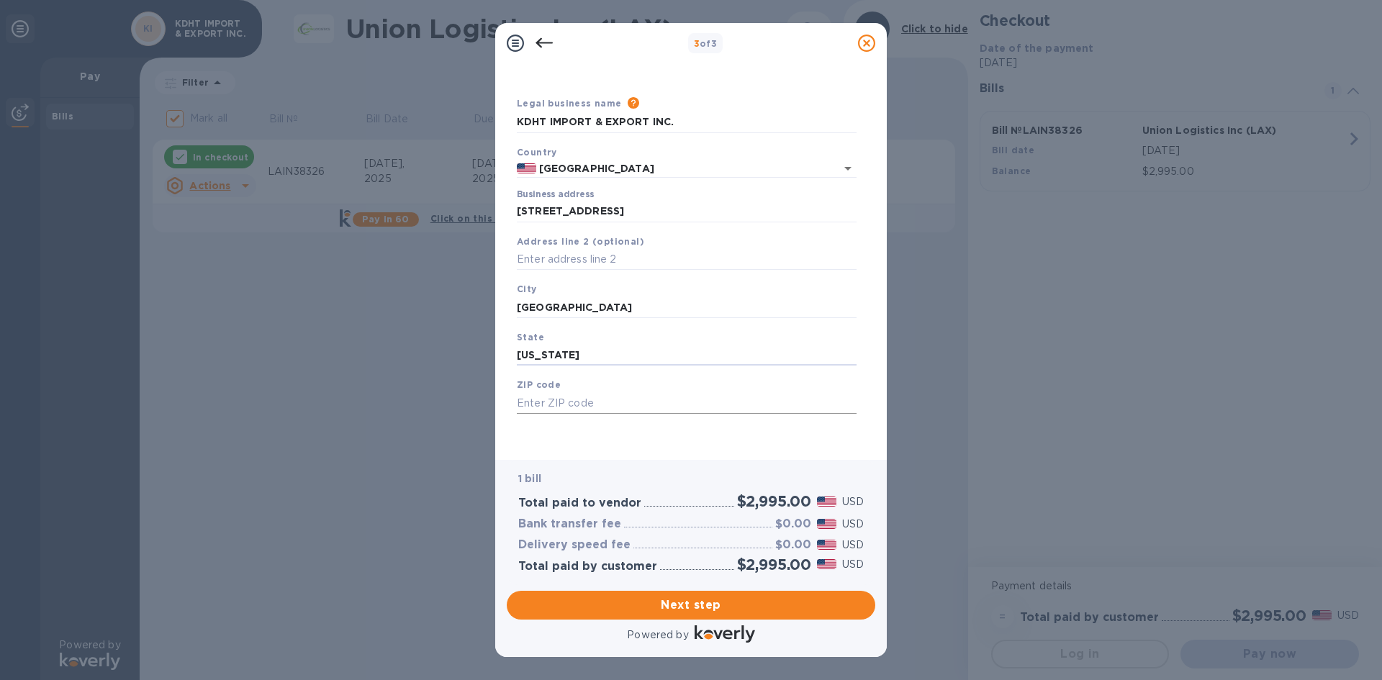
type input "[US_STATE]"
click at [587, 399] on input "text" at bounding box center [687, 403] width 340 height 22
click at [614, 404] on input "text" at bounding box center [687, 403] width 340 height 22
type input "91730"
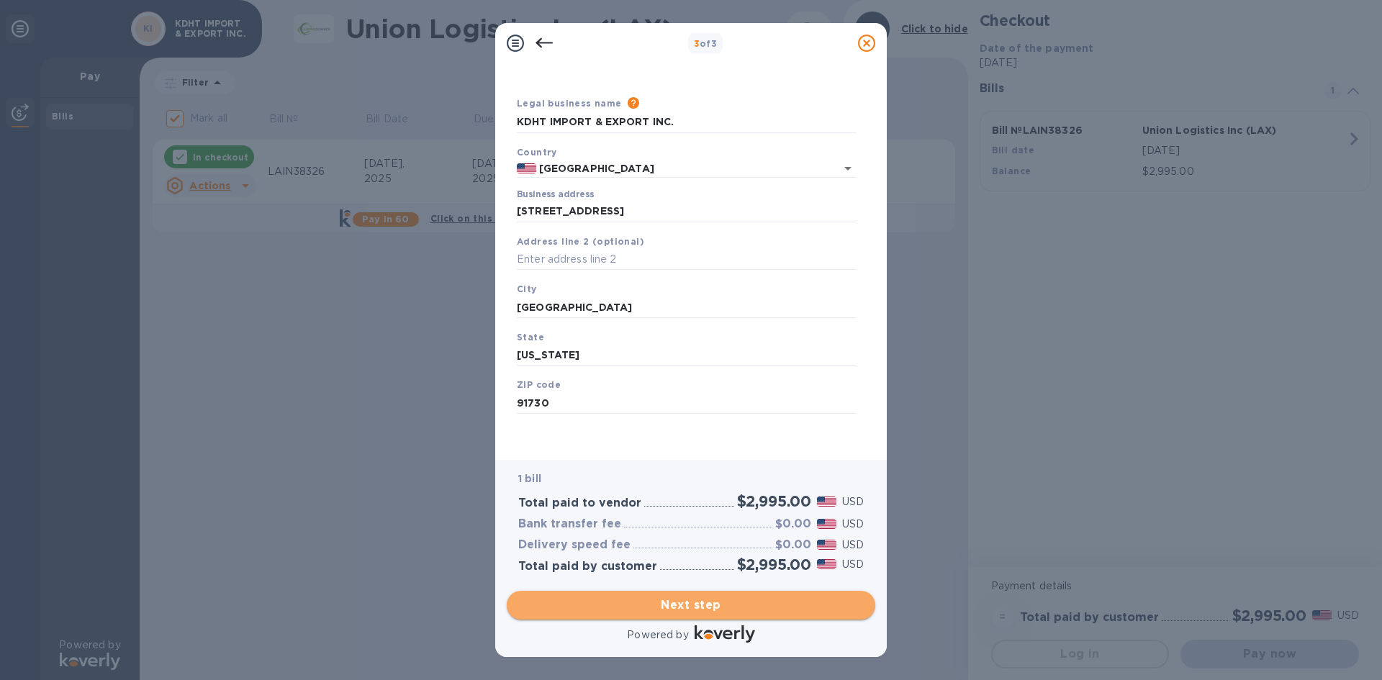
click at [751, 603] on span "Next step" at bounding box center [690, 605] width 345 height 17
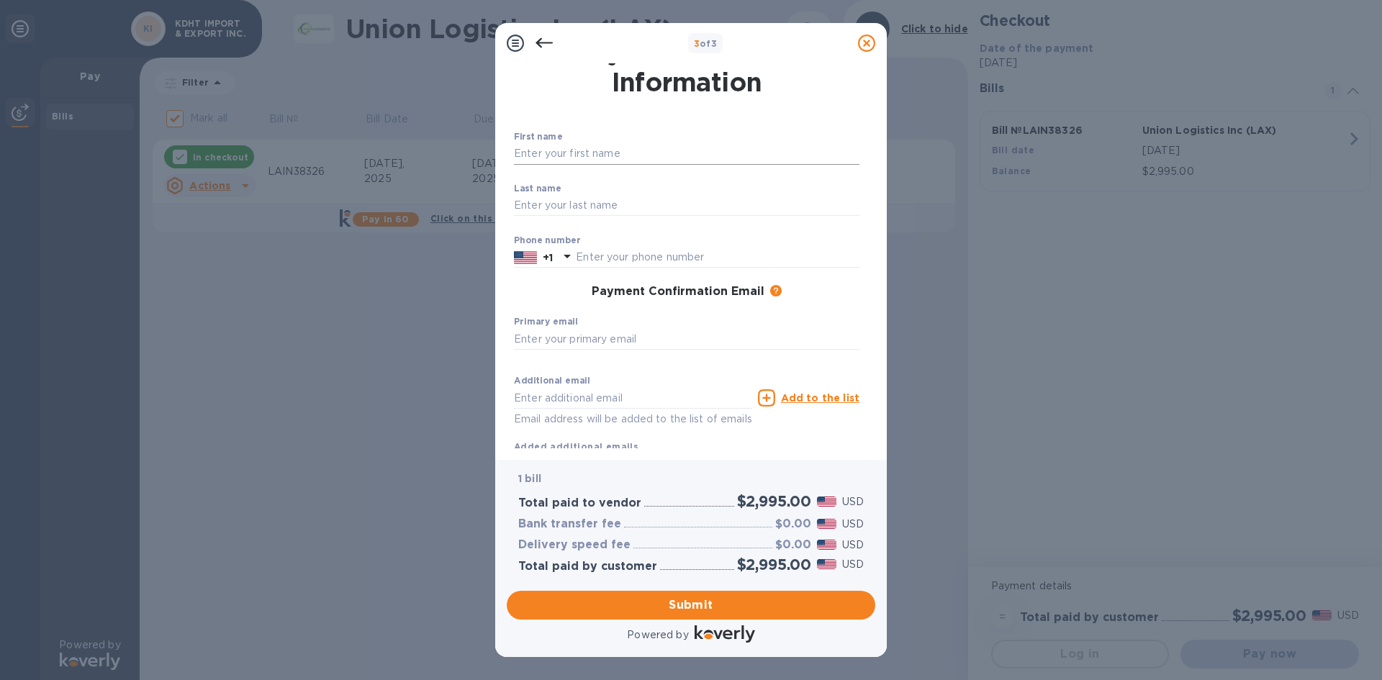
click at [565, 147] on input "text" at bounding box center [686, 154] width 345 height 22
type input "Luanchong"
type input "He"
type input "9093200300"
type input "[EMAIL_ADDRESS][DOMAIN_NAME]"
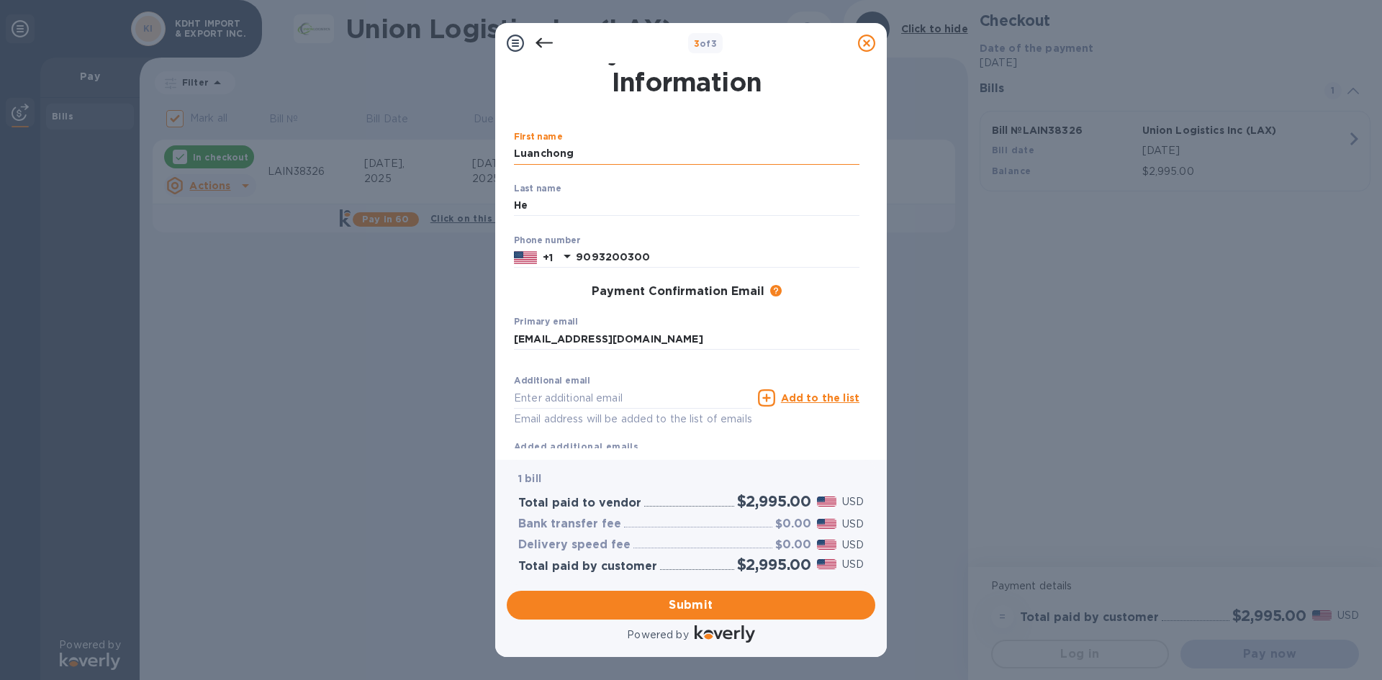
type input "[EMAIL_ADDRESS][DOMAIN_NAME]"
click at [730, 603] on span "Submit" at bounding box center [690, 605] width 345 height 17
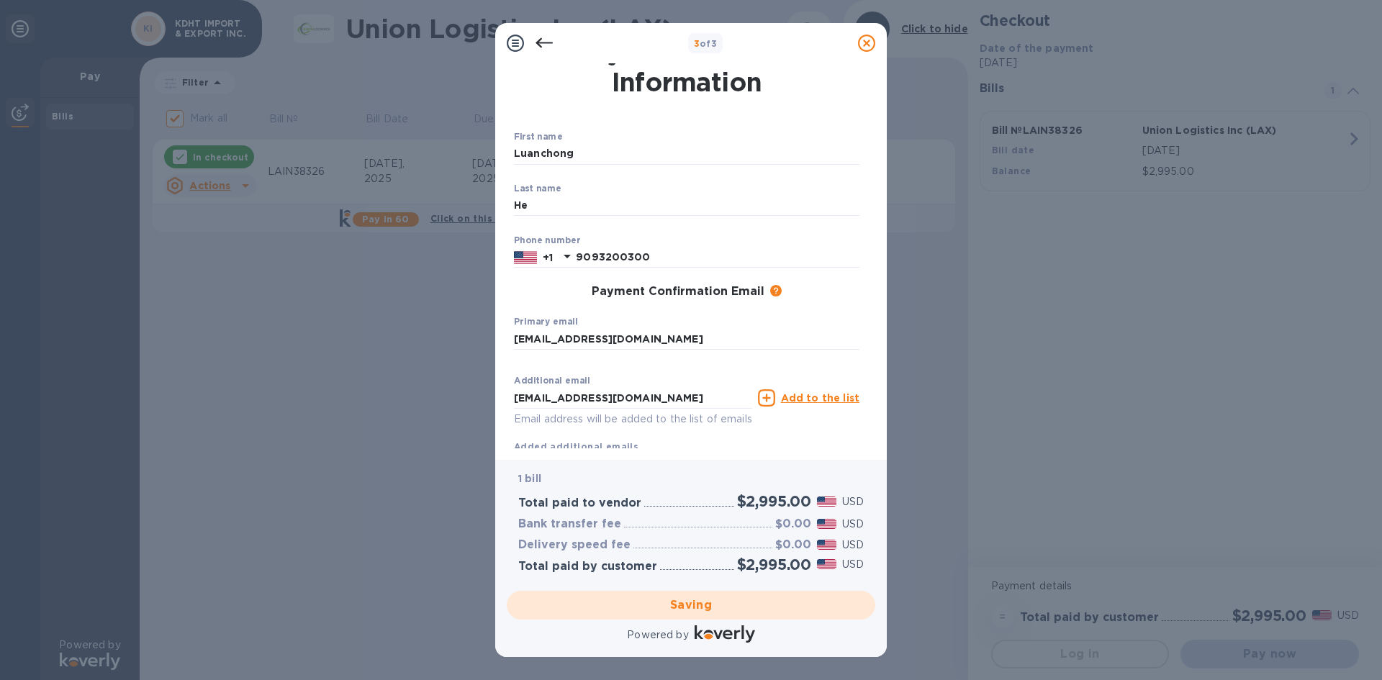
checkbox input "false"
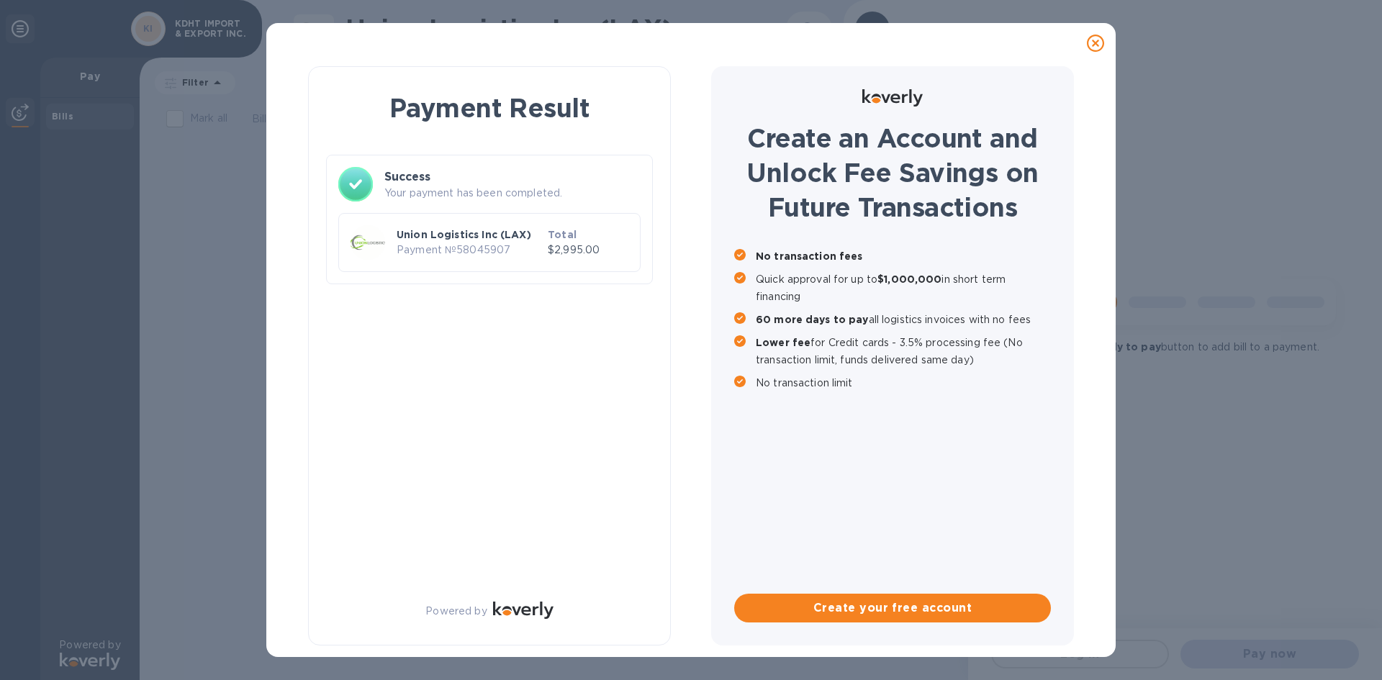
scroll to position [0, 0]
